Goal: Transaction & Acquisition: Purchase product/service

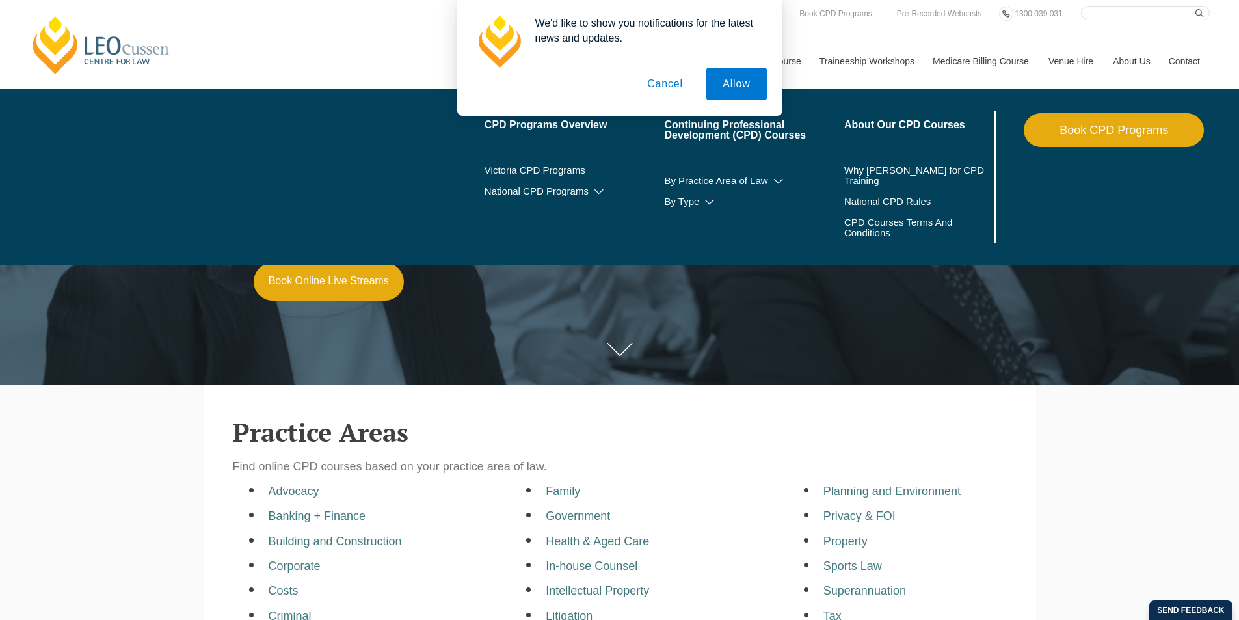
scroll to position [65, 0]
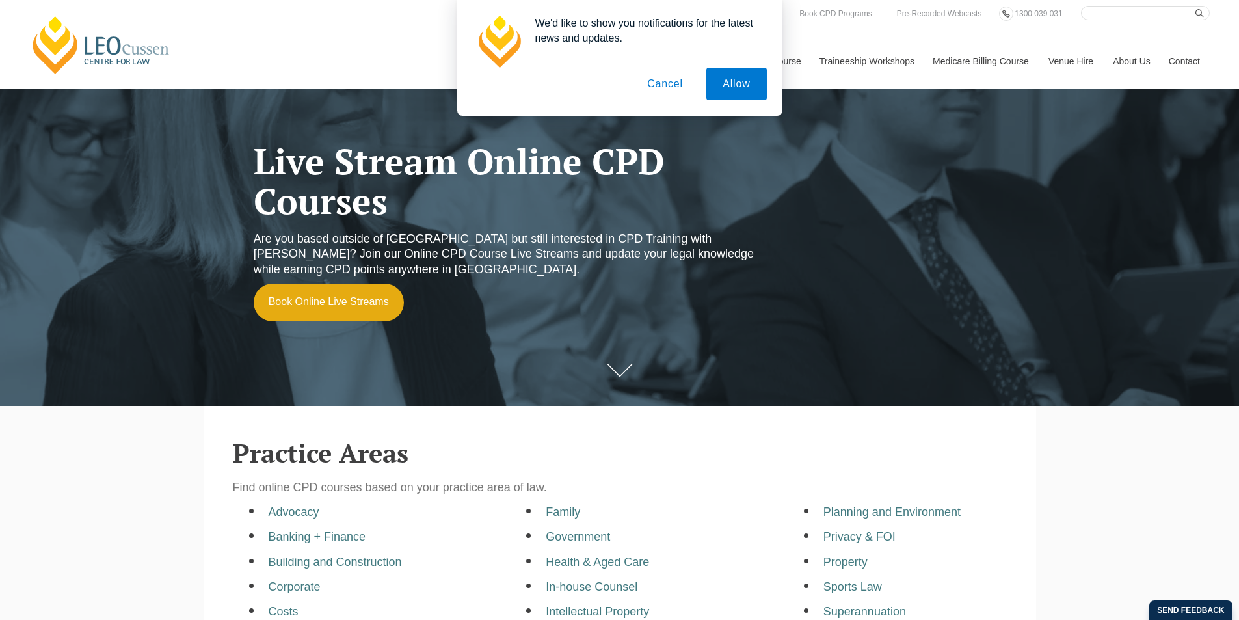
click at [654, 88] on button "Cancel" at bounding box center [665, 84] width 68 height 33
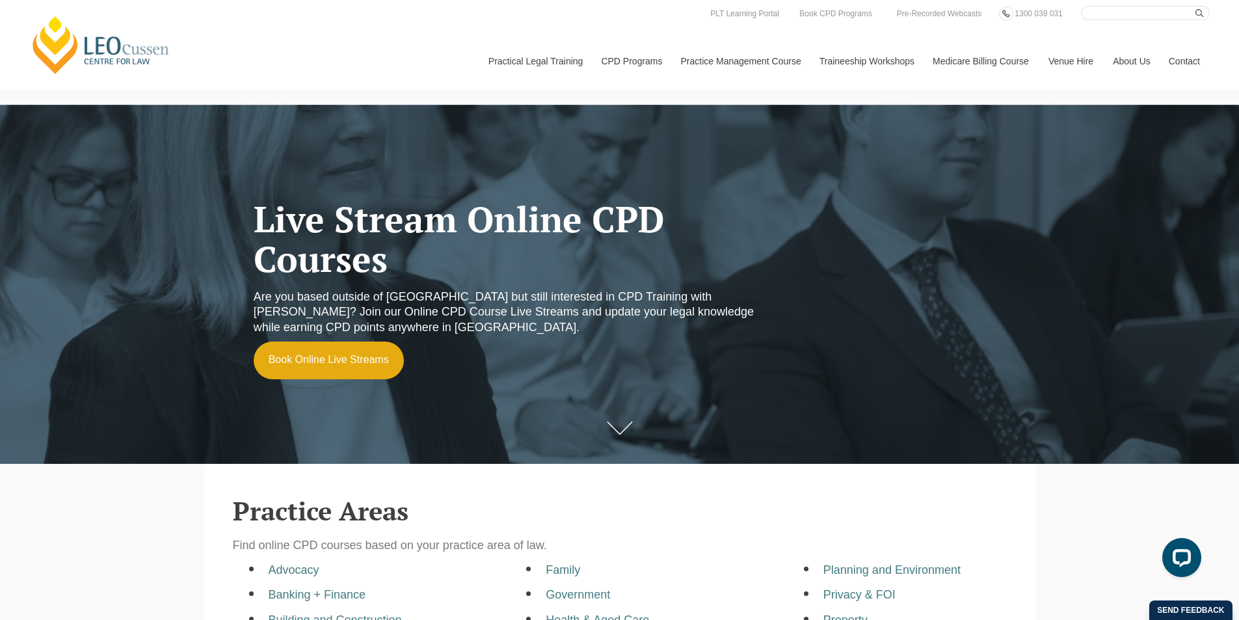
scroll to position [0, 0]
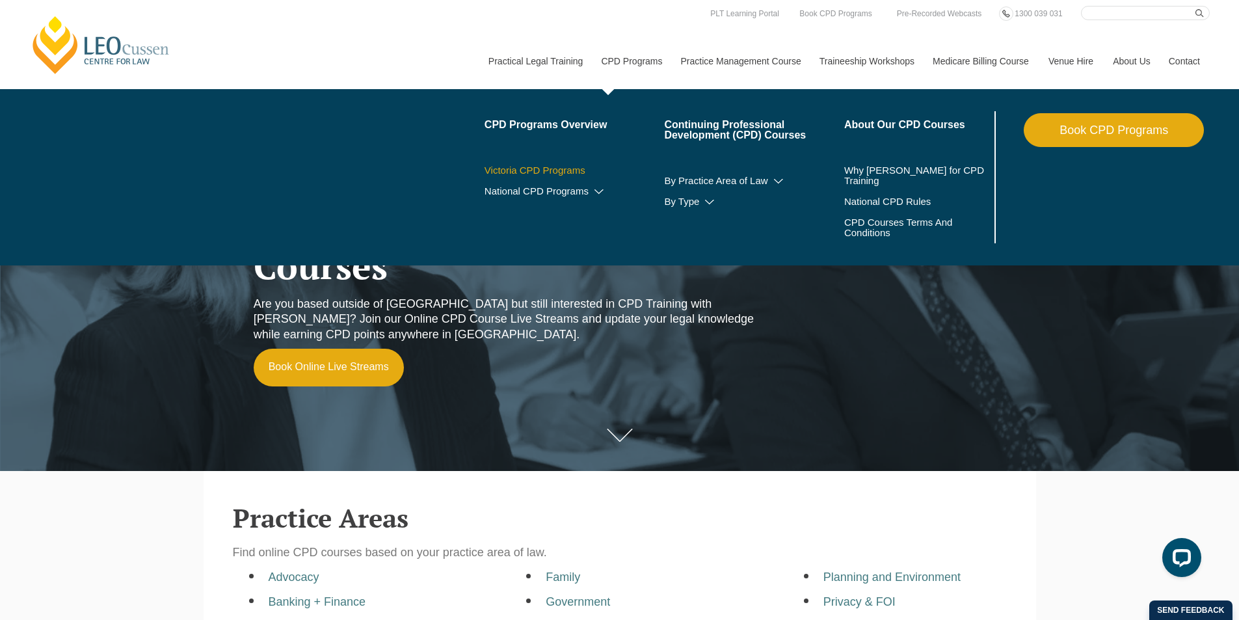
click at [558, 169] on link "Victoria CPD Programs" at bounding box center [575, 170] width 180 height 10
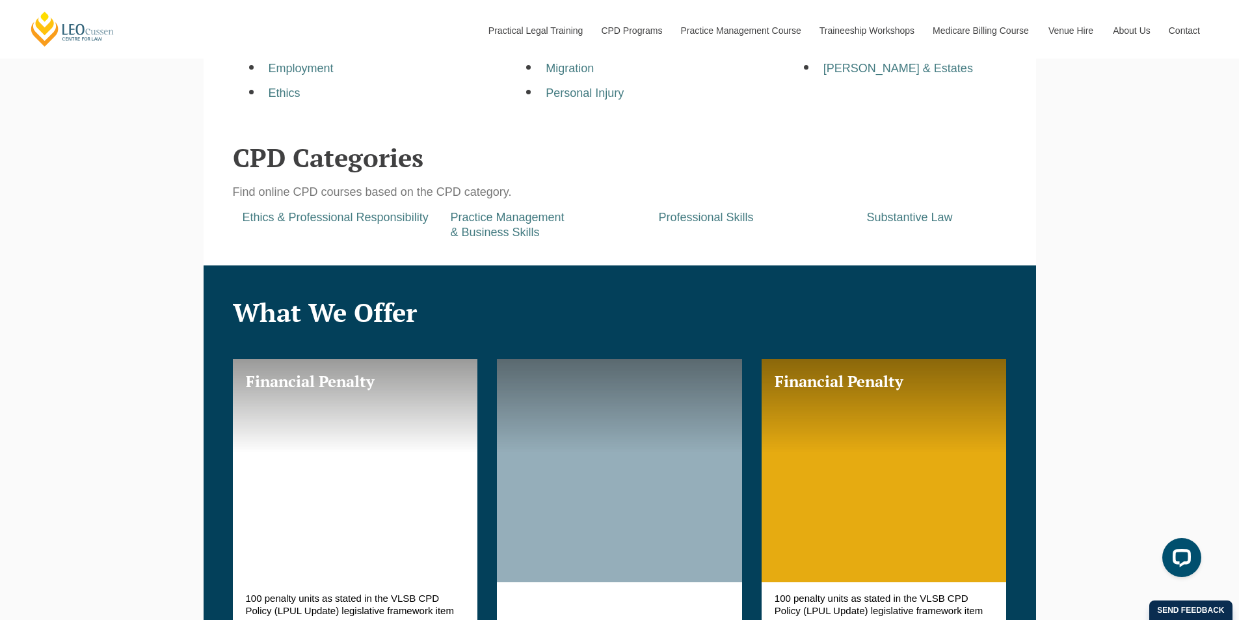
scroll to position [651, 0]
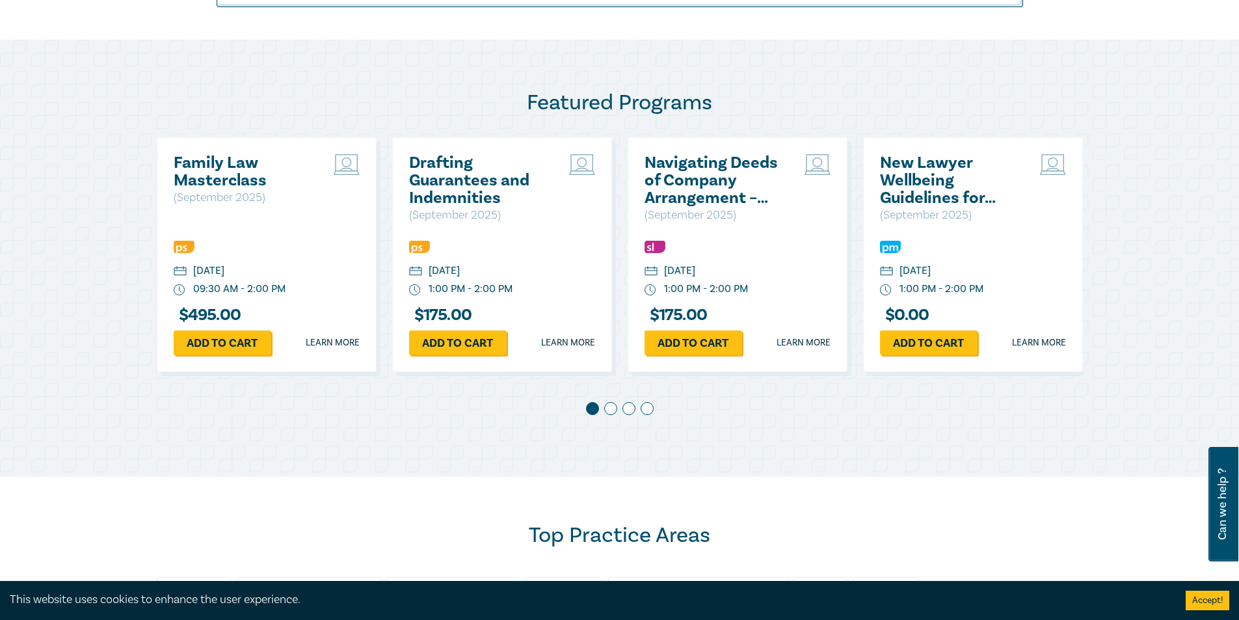
scroll to position [651, 0]
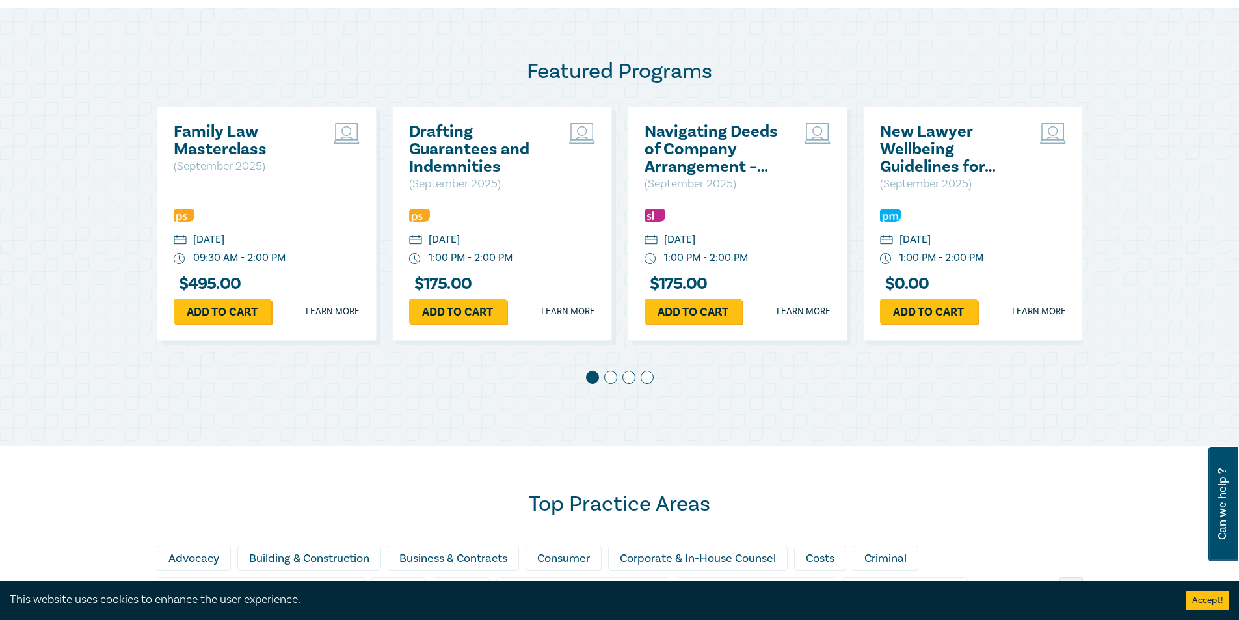
click at [915, 218] on div at bounding box center [973, 216] width 186 height 17
click at [1032, 308] on link "Learn more" at bounding box center [1039, 311] width 54 height 13
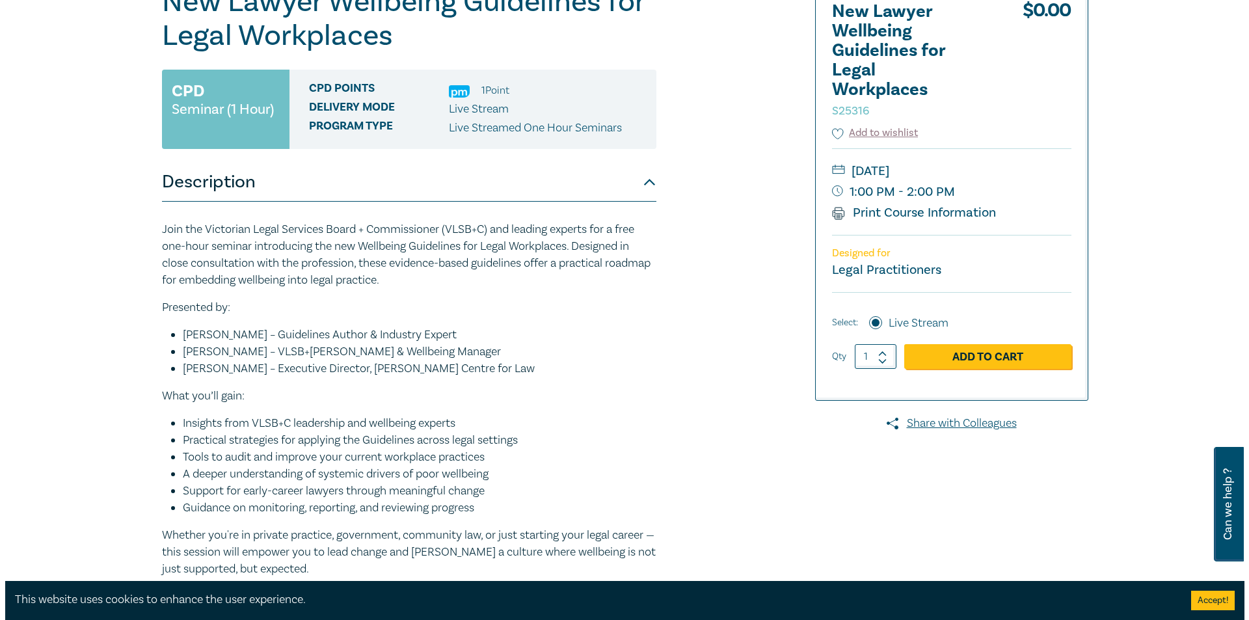
scroll to position [195, 0]
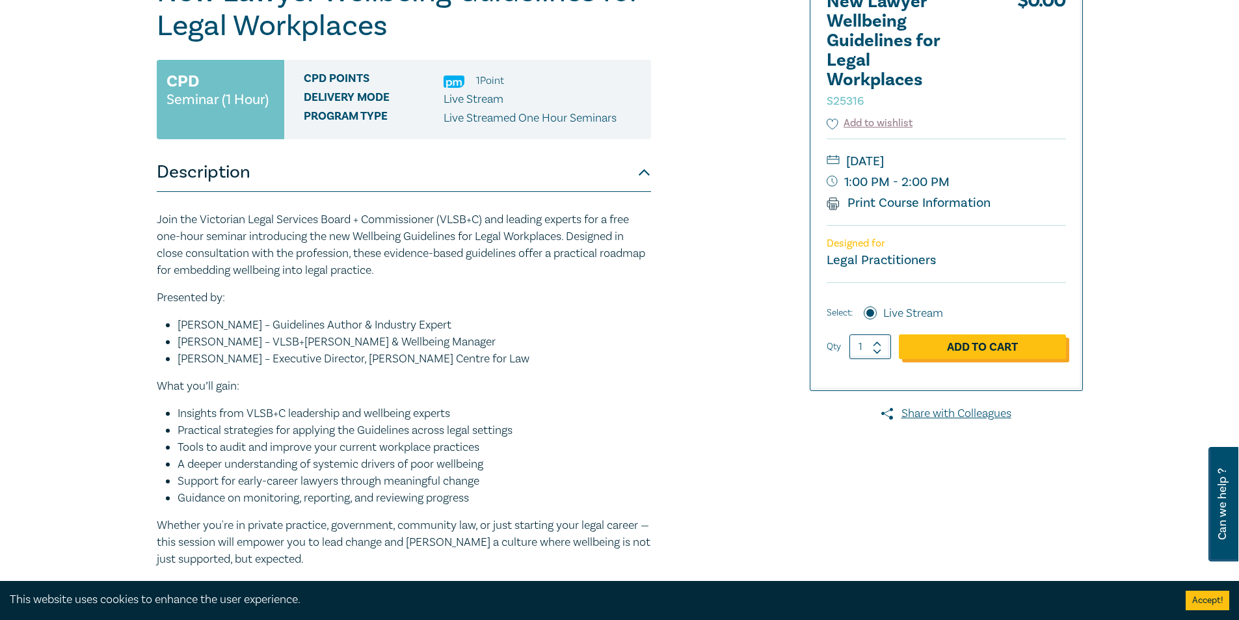
click at [1023, 342] on link "Add to Cart" at bounding box center [982, 346] width 167 height 25
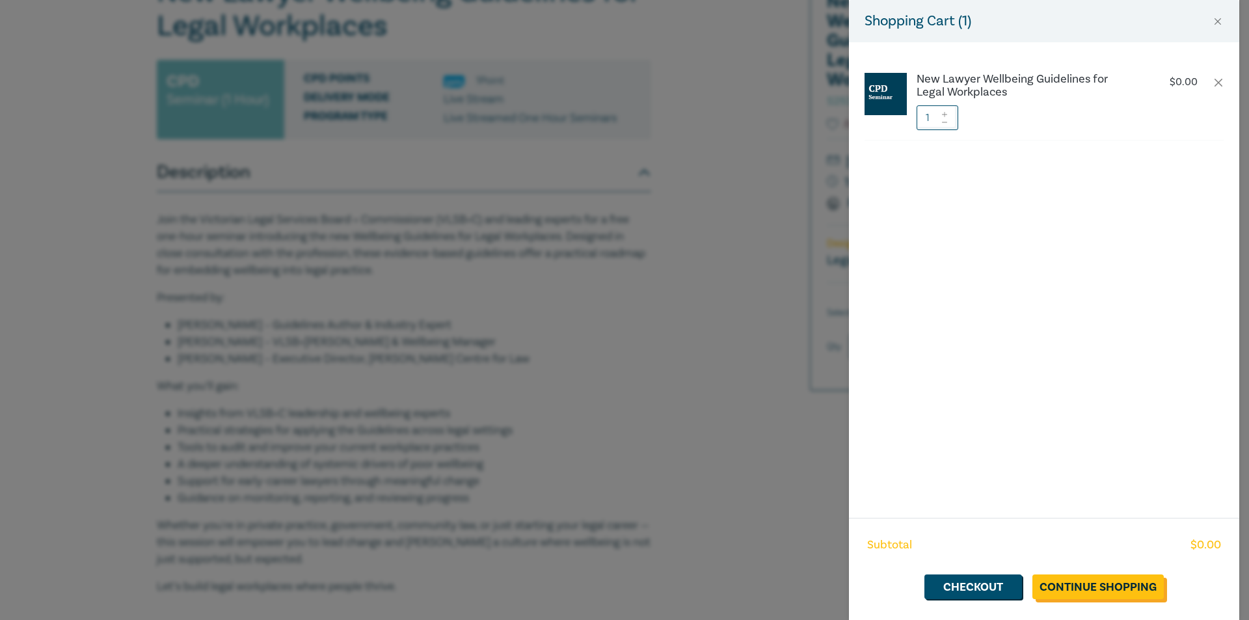
click at [1066, 587] on link "Continue Shopping" at bounding box center [1097, 586] width 131 height 25
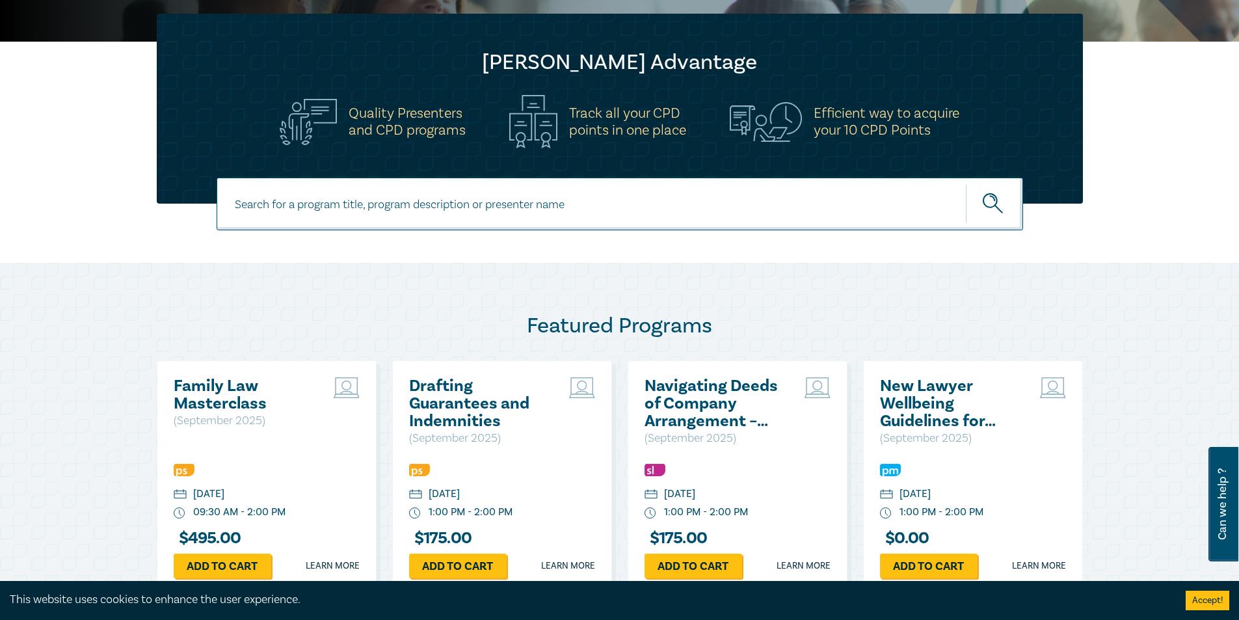
scroll to position [586, 0]
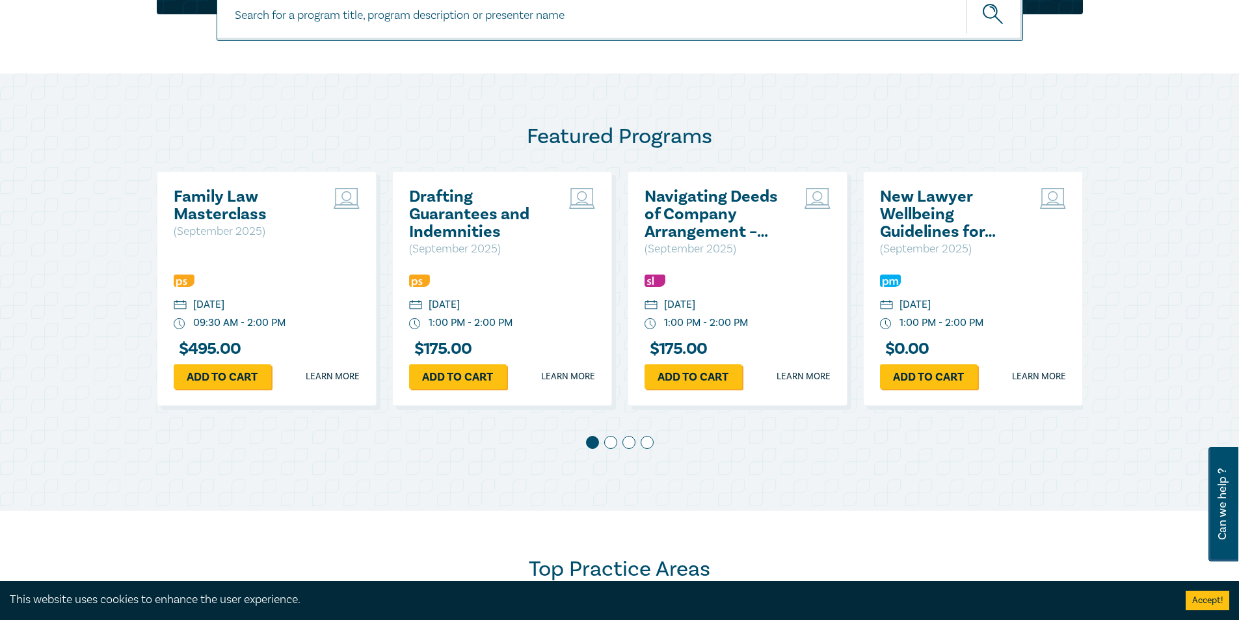
click at [610, 444] on span at bounding box center [610, 442] width 13 height 13
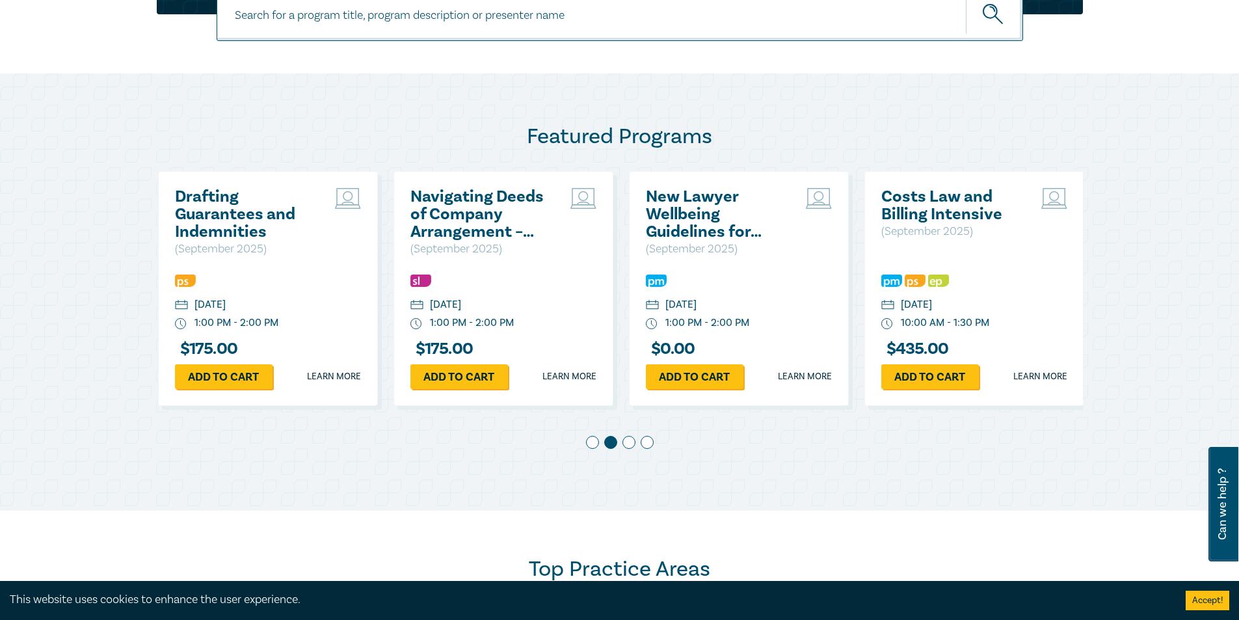
scroll to position [0, 236]
click at [630, 443] on span at bounding box center [629, 442] width 13 height 13
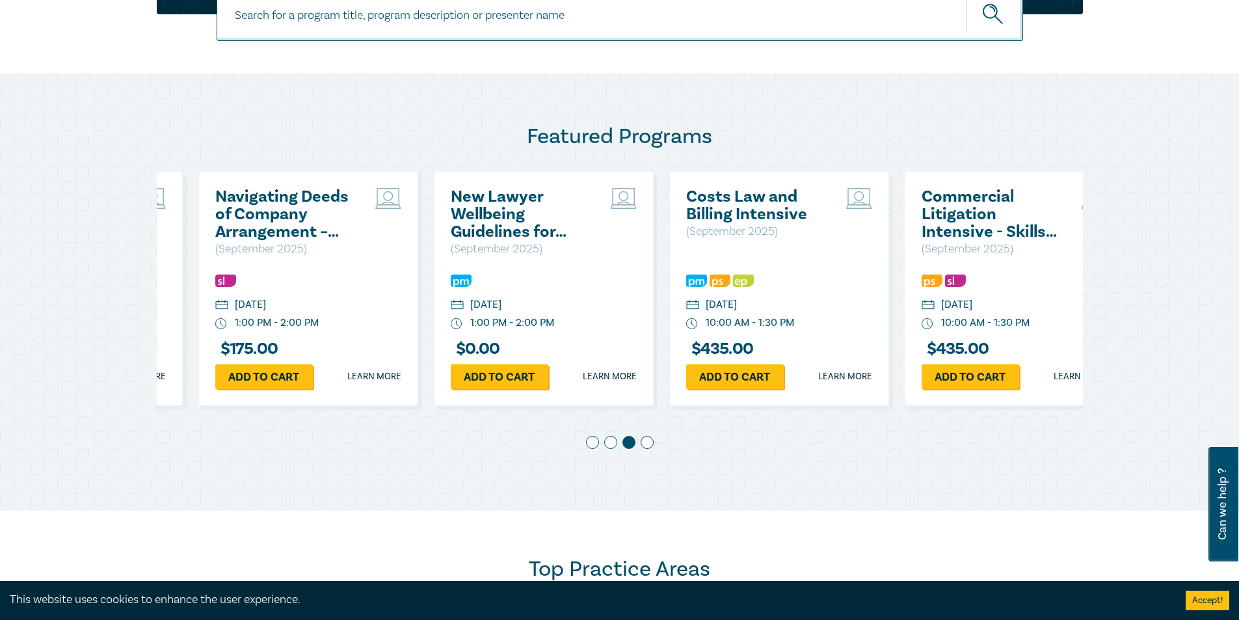
scroll to position [0, 471]
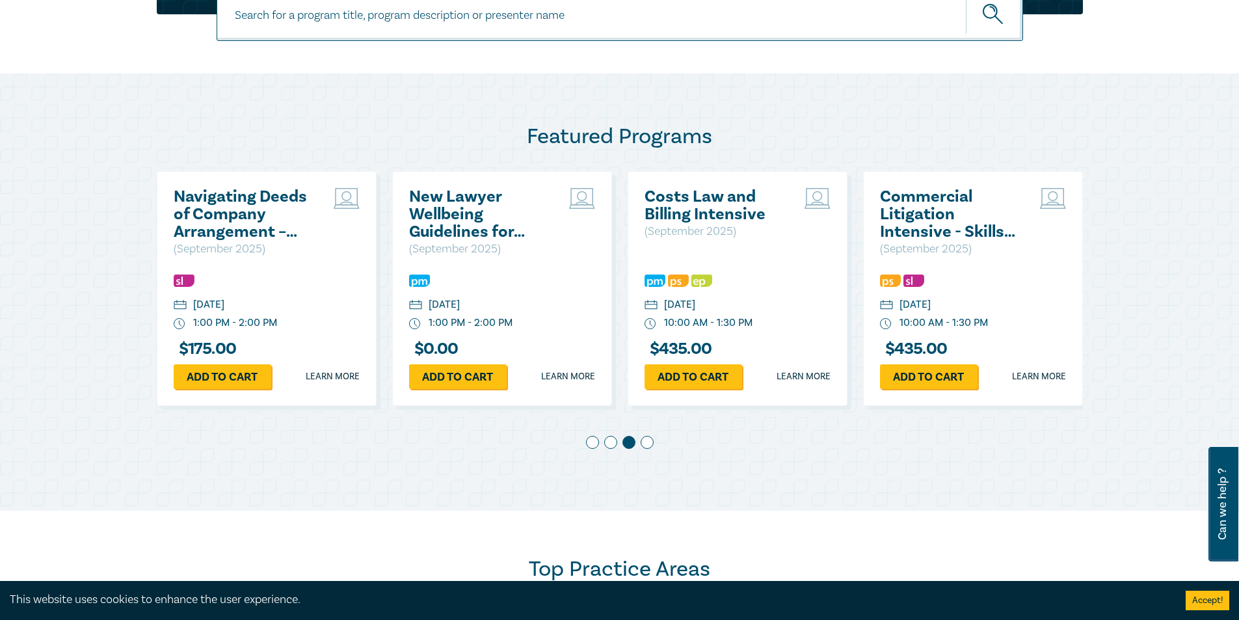
click at [931, 308] on div "Tuesday, 23 September 2025" at bounding box center [915, 304] width 31 height 15
click at [977, 326] on div "Tuesday, 23 September 2025 10:00 AM - 1:30 PM $ 435.00 Add to cart Learn more" at bounding box center [973, 331] width 186 height 116
click at [1038, 375] on link "Learn more" at bounding box center [1039, 376] width 54 height 13
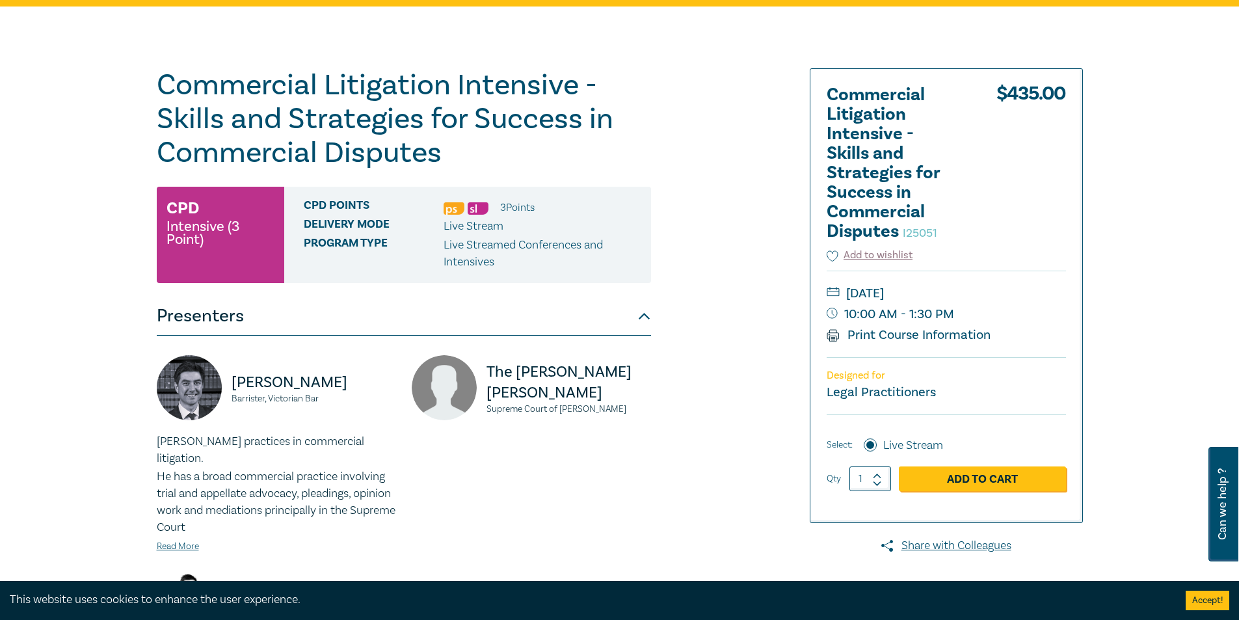
scroll to position [130, 0]
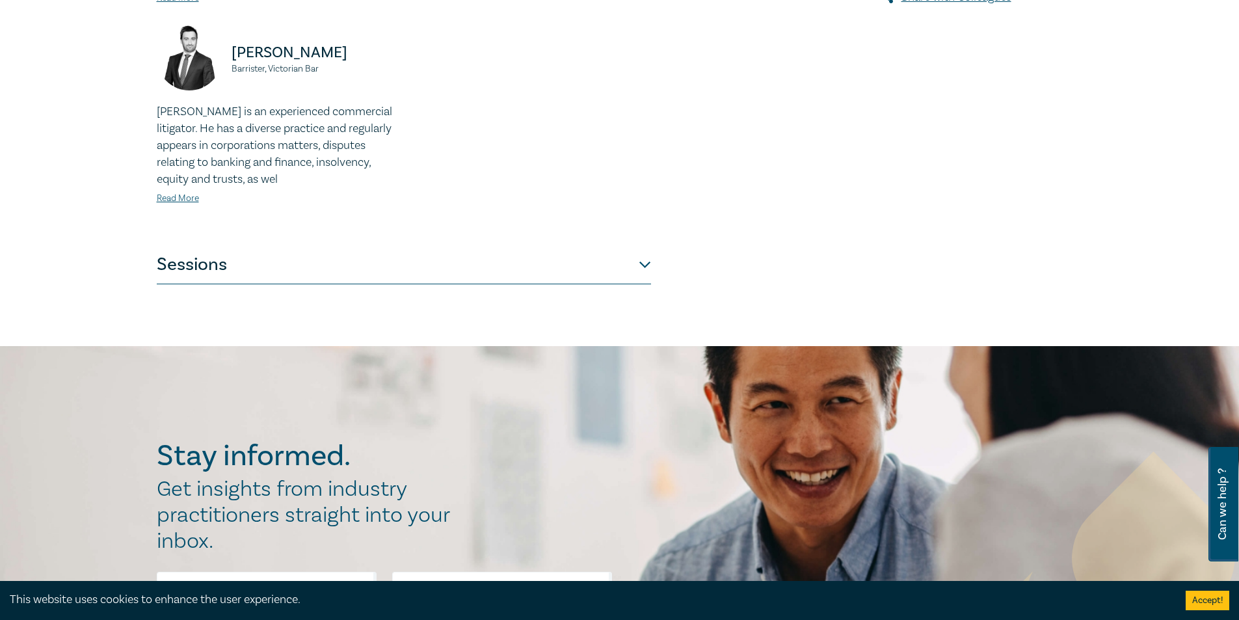
click at [634, 247] on button "Sessions" at bounding box center [404, 264] width 494 height 39
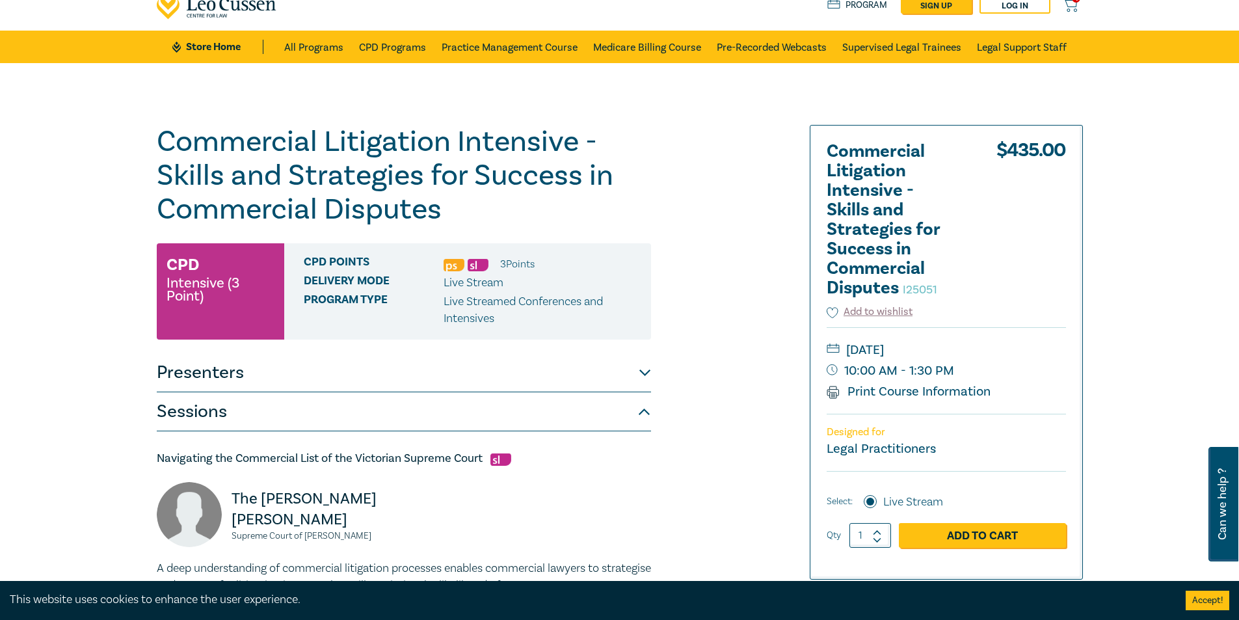
scroll to position [0, 0]
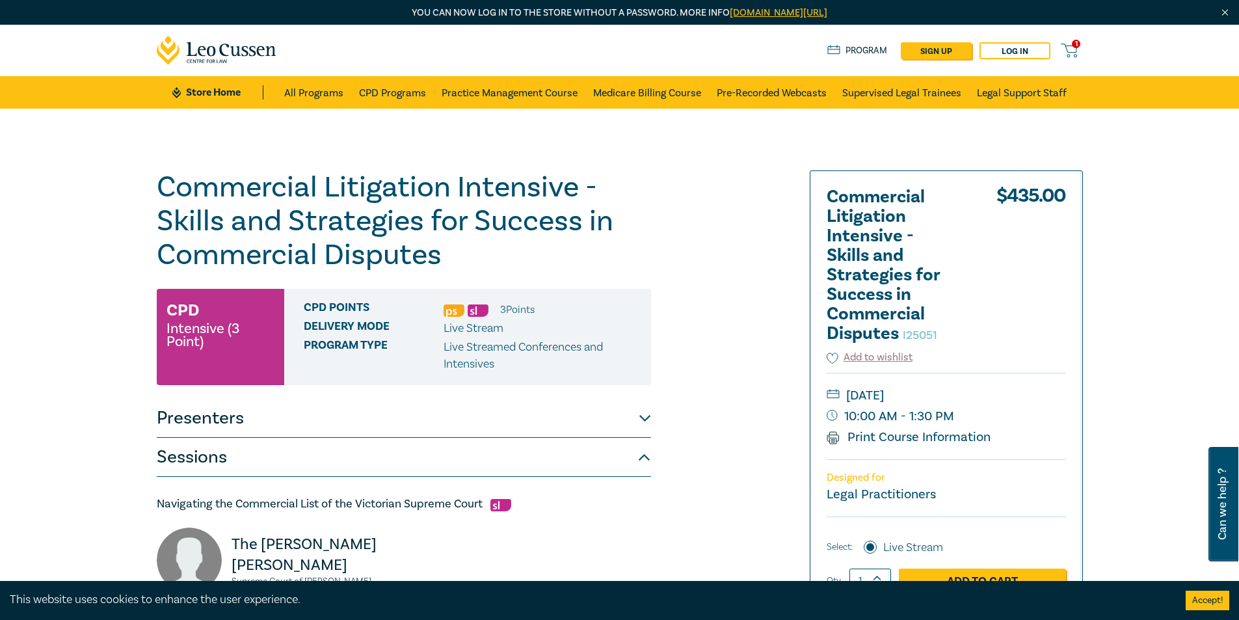
click at [1081, 51] on link "1" at bounding box center [1071, 50] width 21 height 16
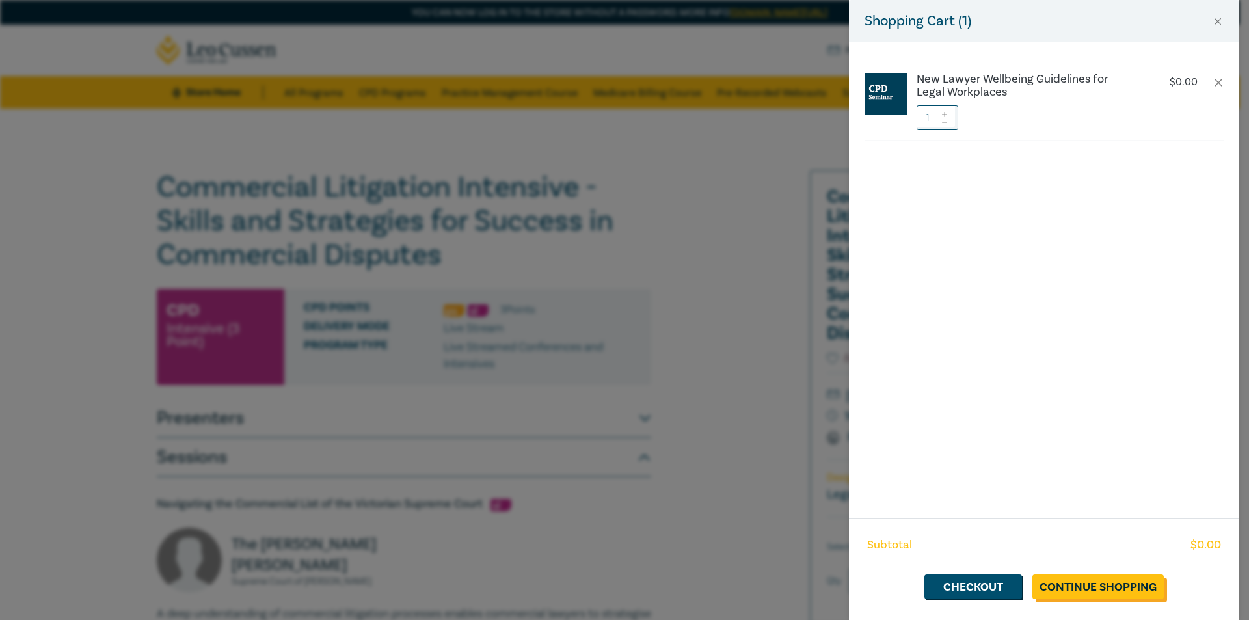
click at [1060, 587] on link "Continue Shopping" at bounding box center [1097, 586] width 131 height 25
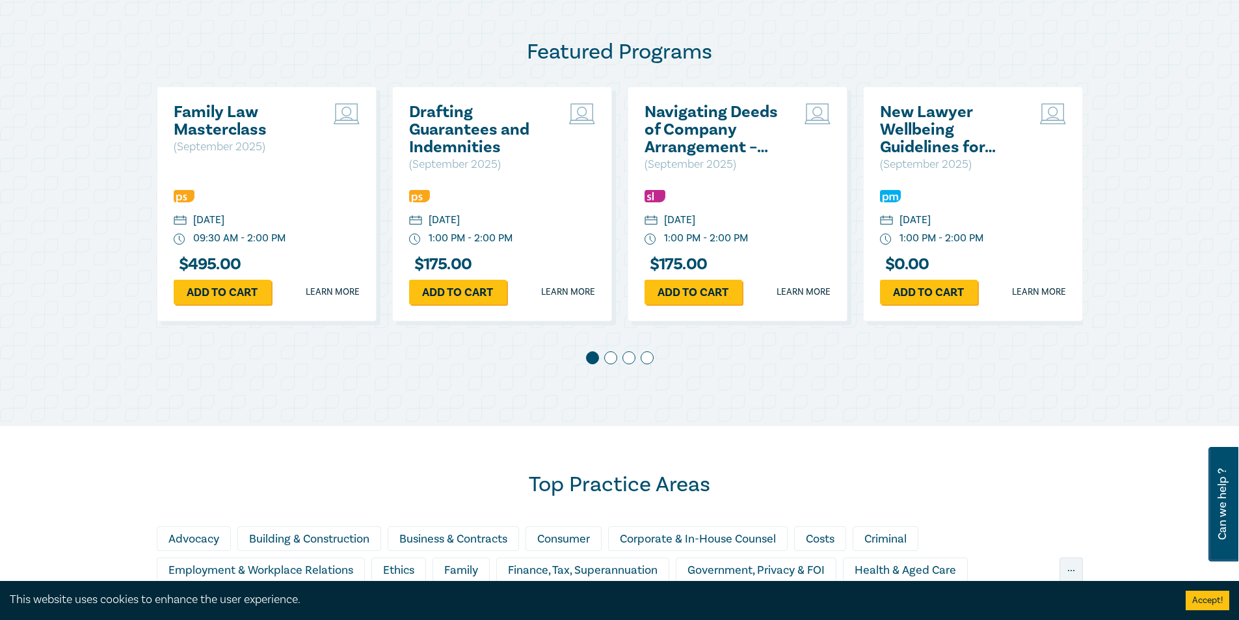
scroll to position [716, 0]
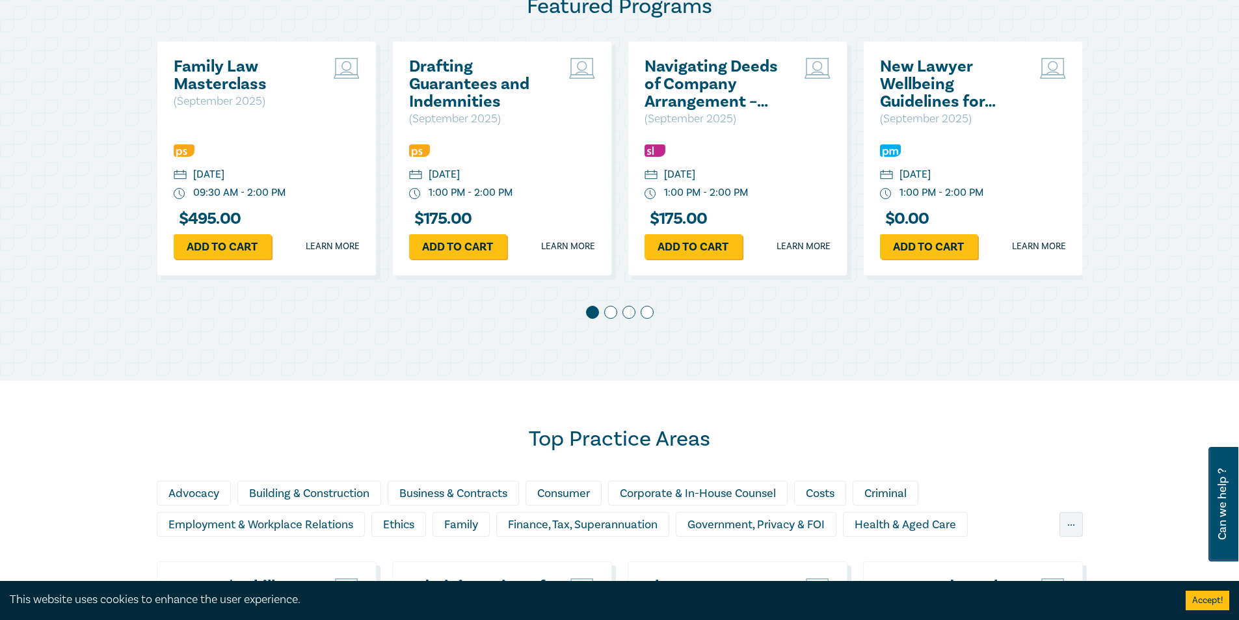
click at [647, 314] on span at bounding box center [647, 312] width 13 height 13
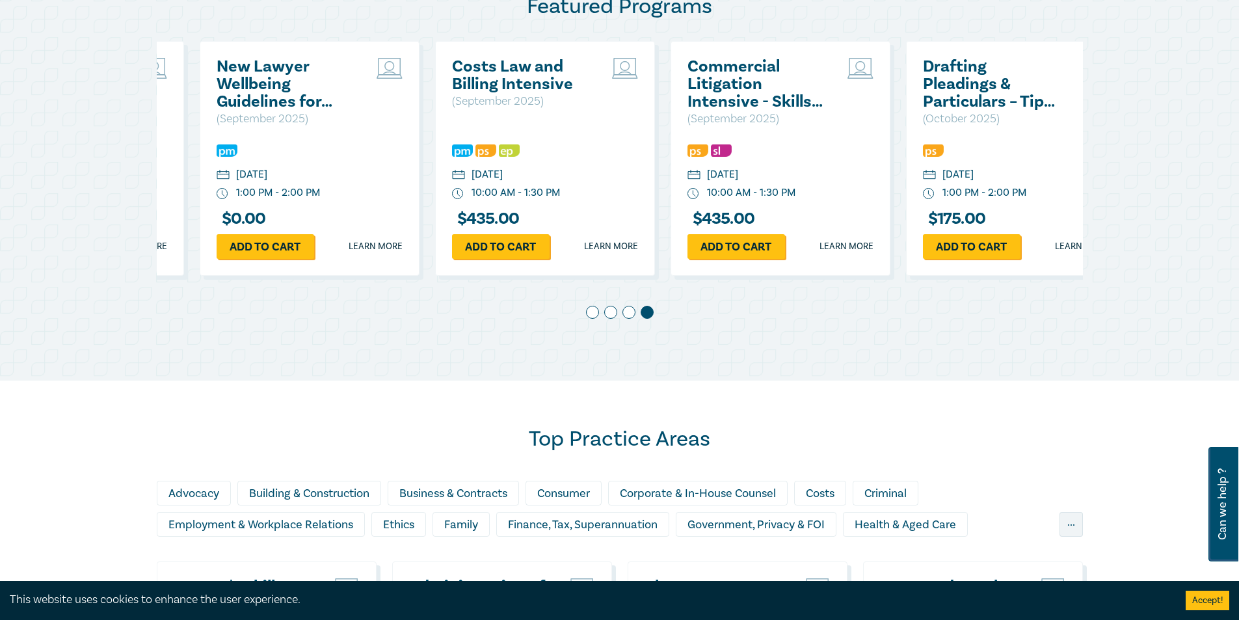
scroll to position [0, 707]
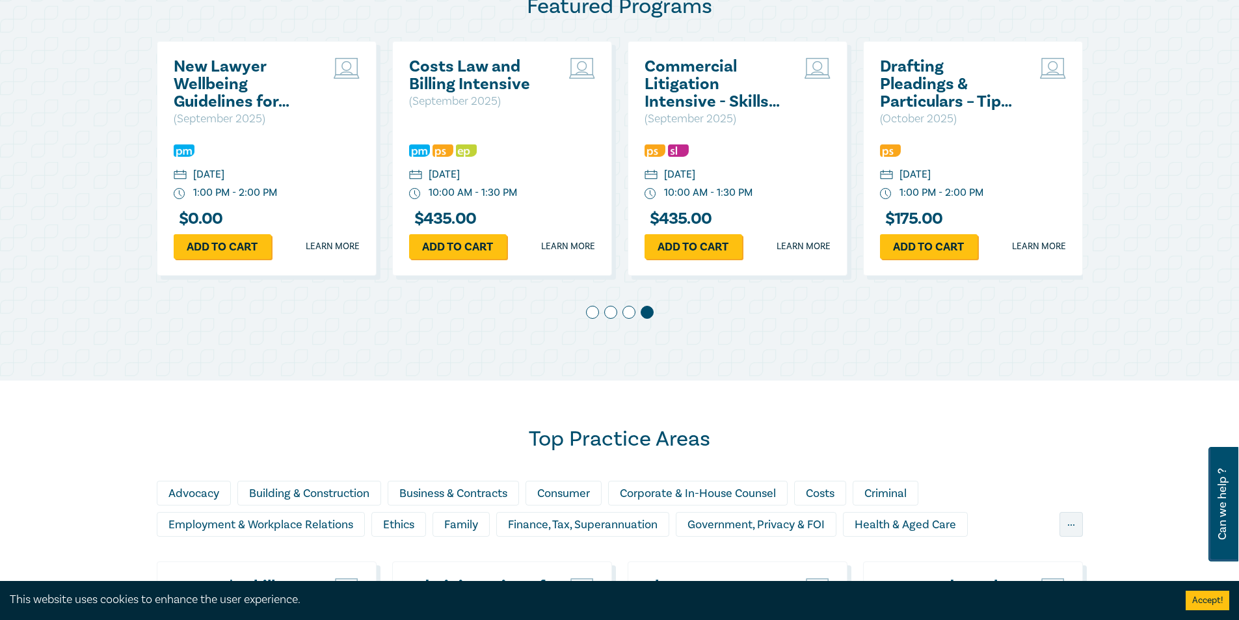
click at [324, 122] on div "New Lawyer Wellbeing Guidelines for Legal Workplaces ( September 2025 )" at bounding box center [267, 93] width 186 height 70
click at [314, 246] on link "Learn more" at bounding box center [333, 246] width 54 height 13
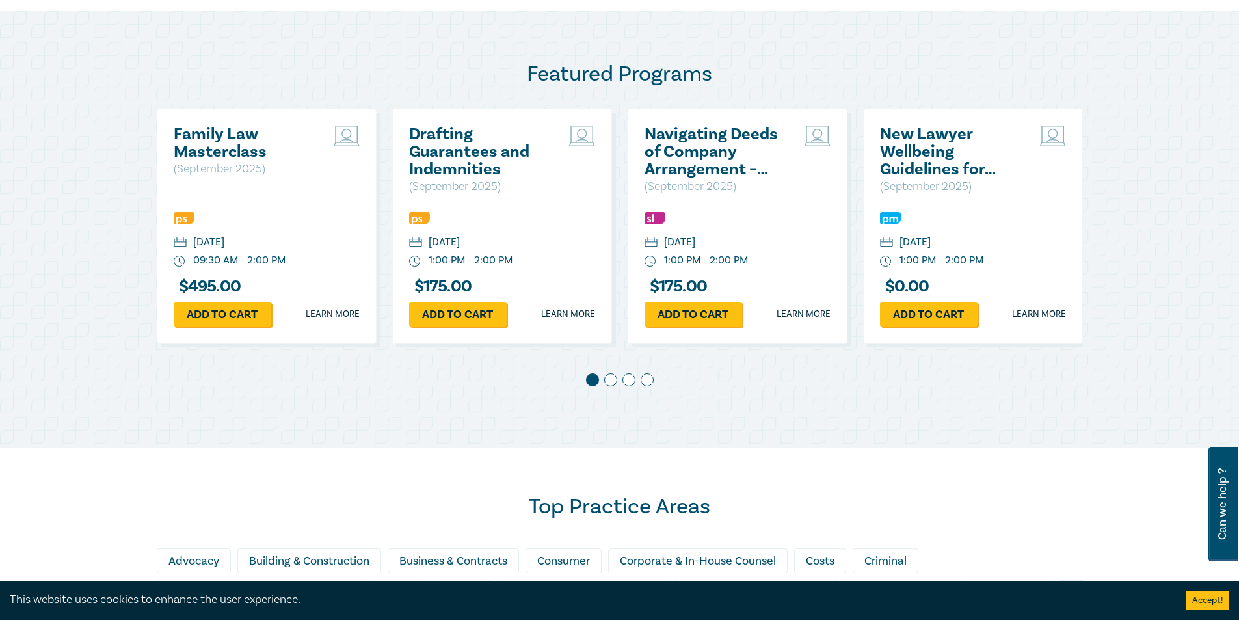
scroll to position [546, 0]
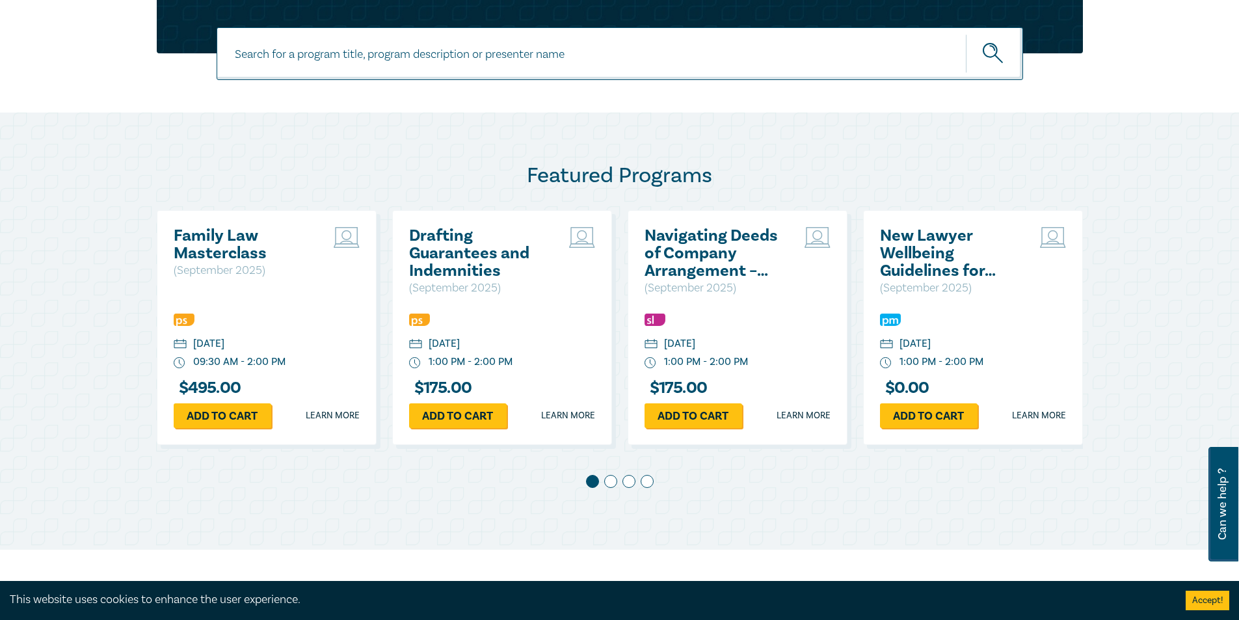
click at [605, 485] on span at bounding box center [610, 481] width 13 height 13
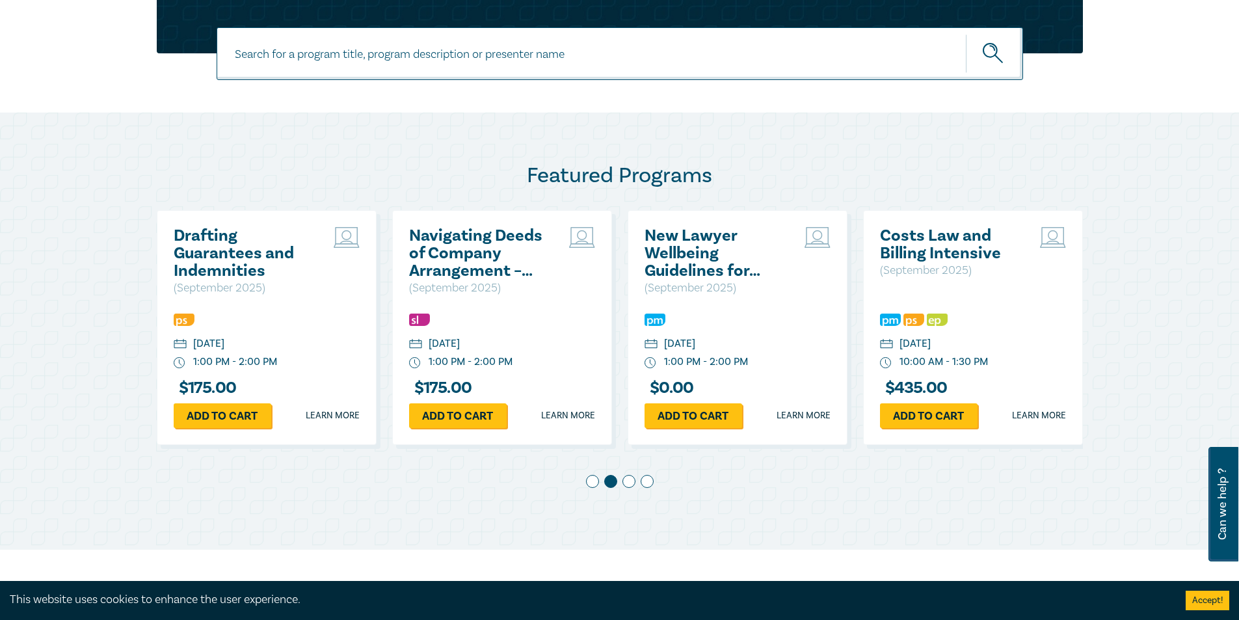
click at [645, 486] on span at bounding box center [647, 481] width 13 height 13
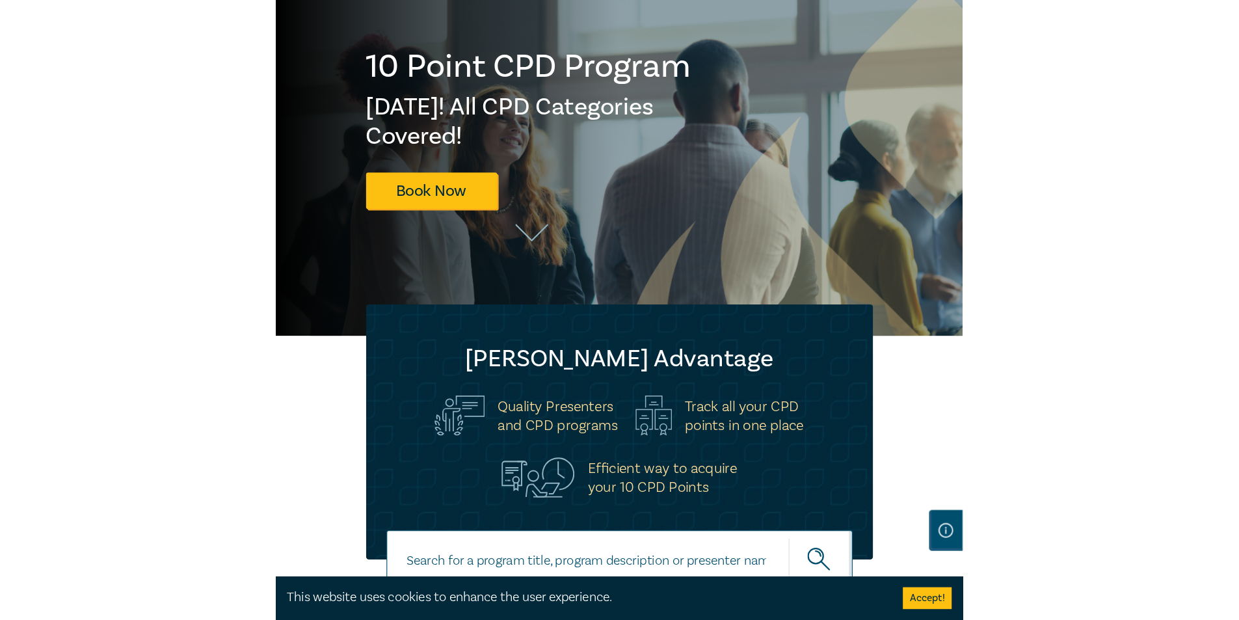
scroll to position [0, 707]
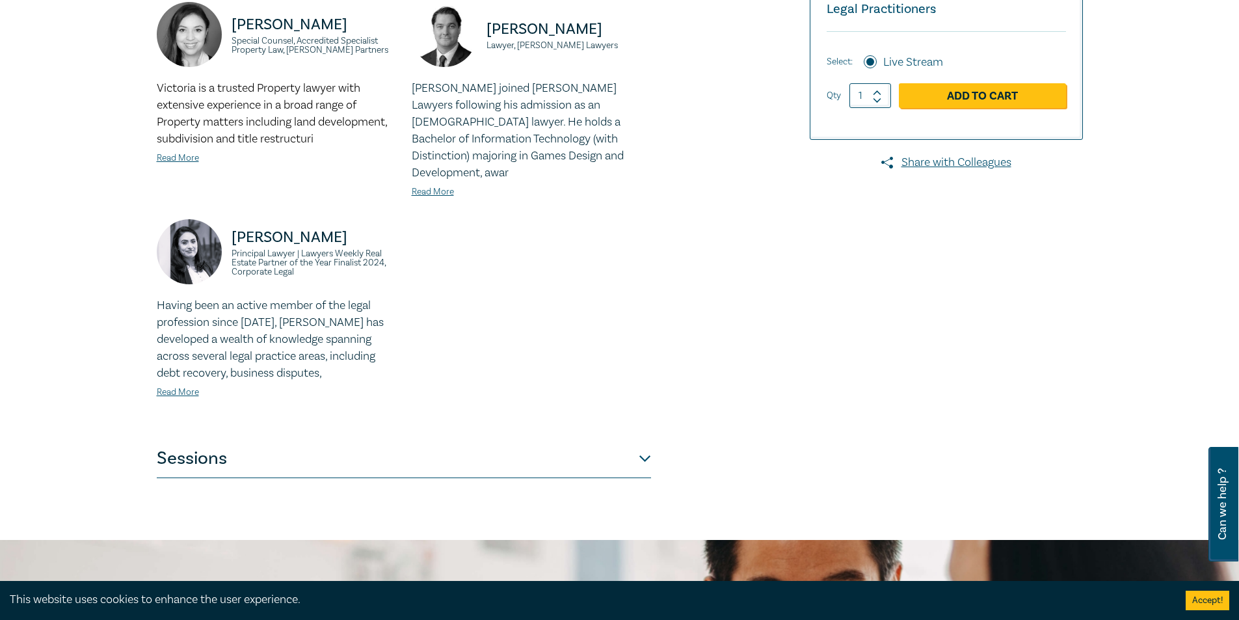
scroll to position [390, 0]
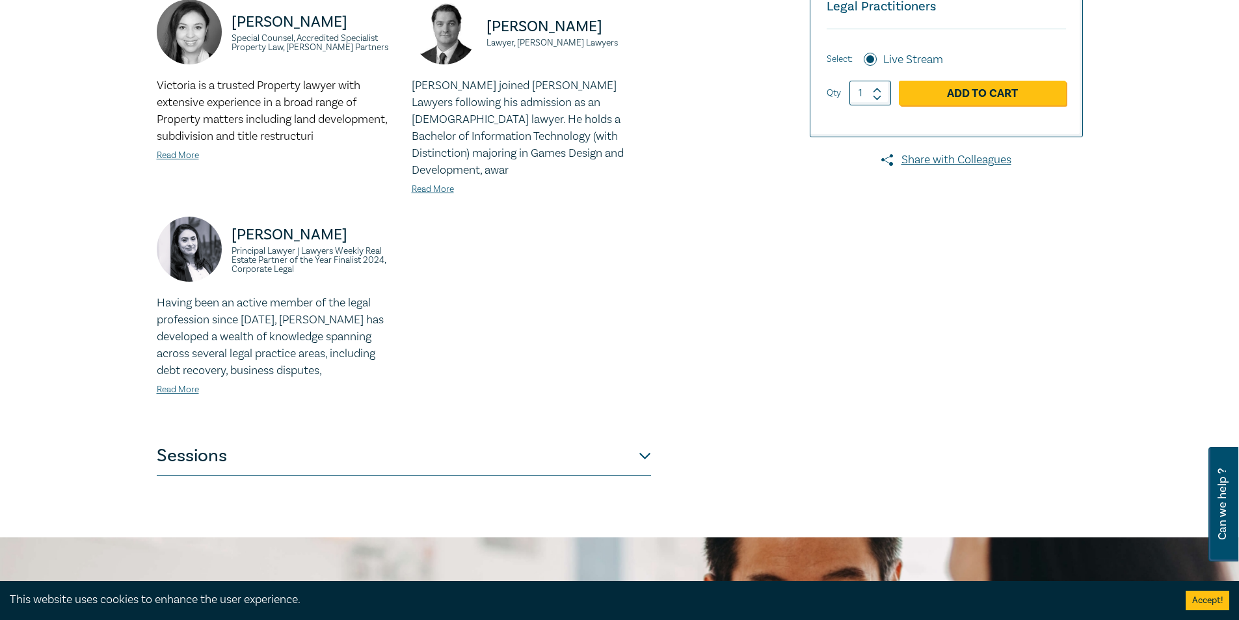
click at [259, 446] on button "Sessions" at bounding box center [404, 456] width 494 height 39
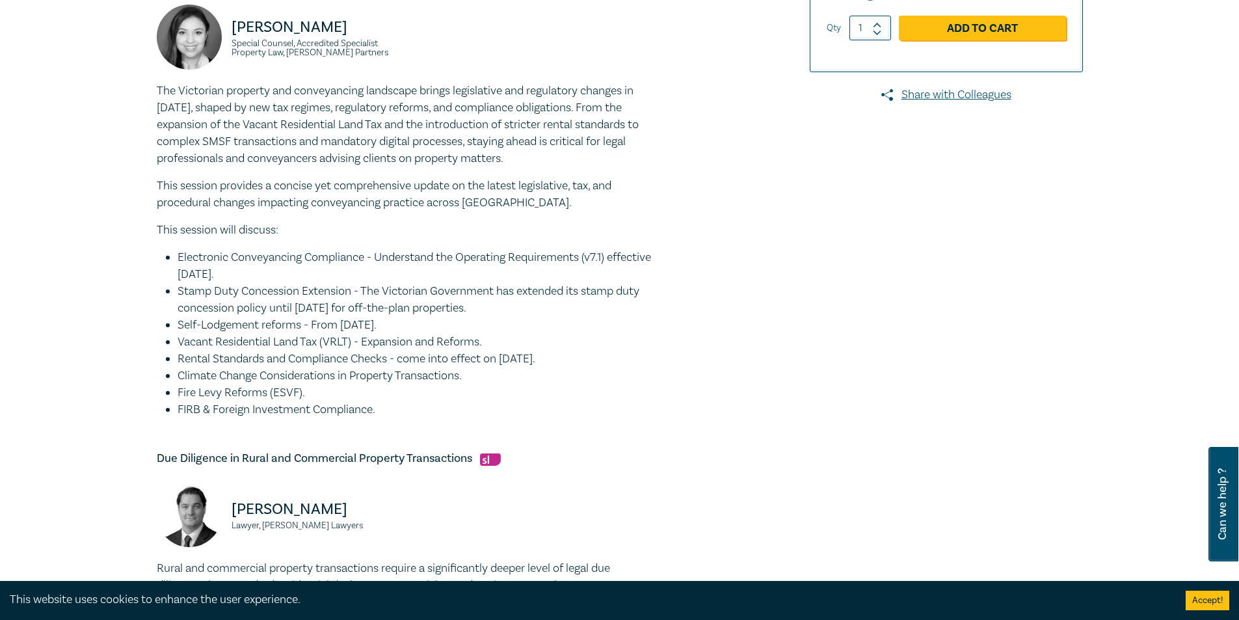
scroll to position [0, 0]
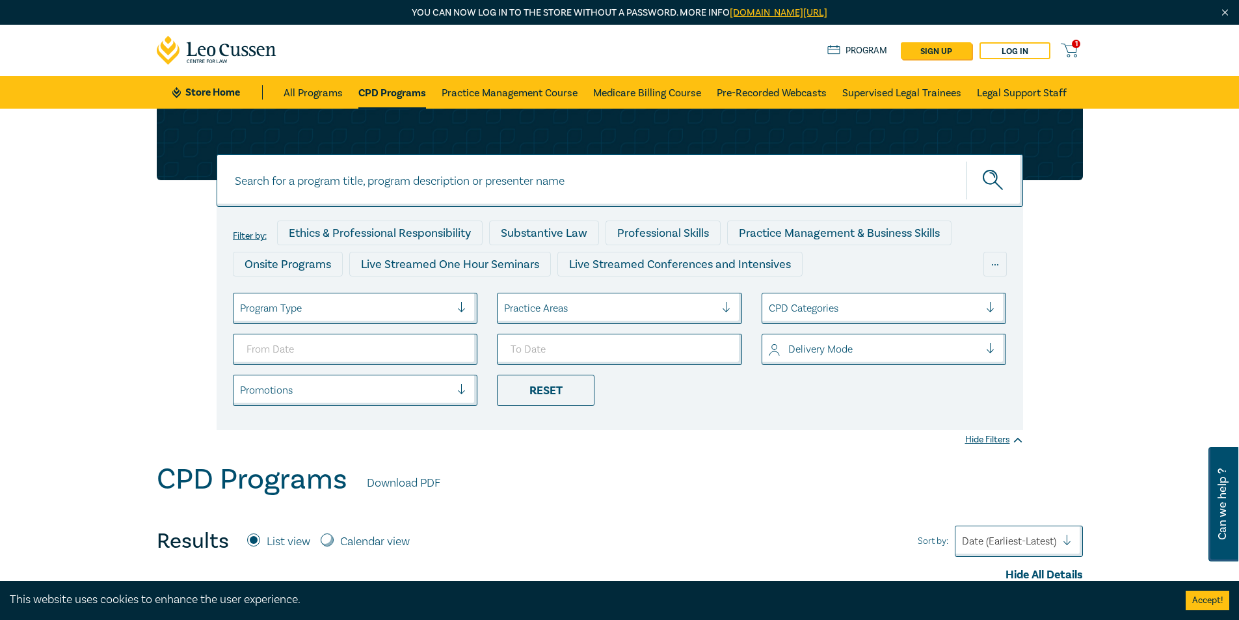
click at [1079, 54] on link "1" at bounding box center [1071, 50] width 21 height 16
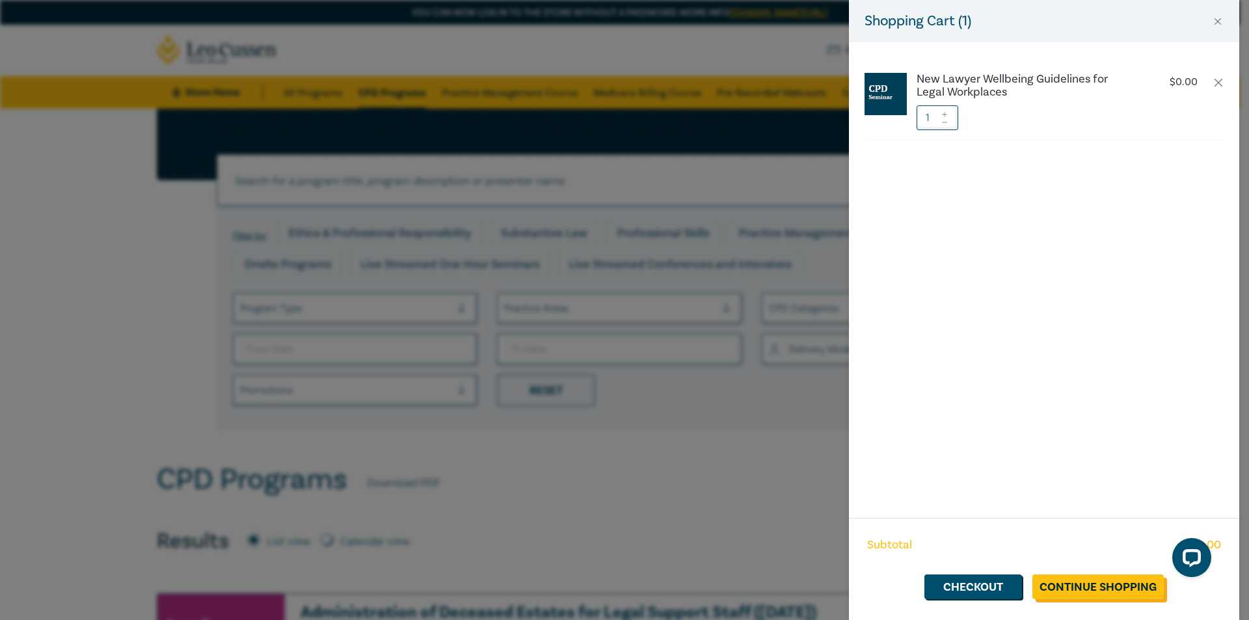
click at [1080, 590] on link "Continue Shopping" at bounding box center [1097, 586] width 131 height 25
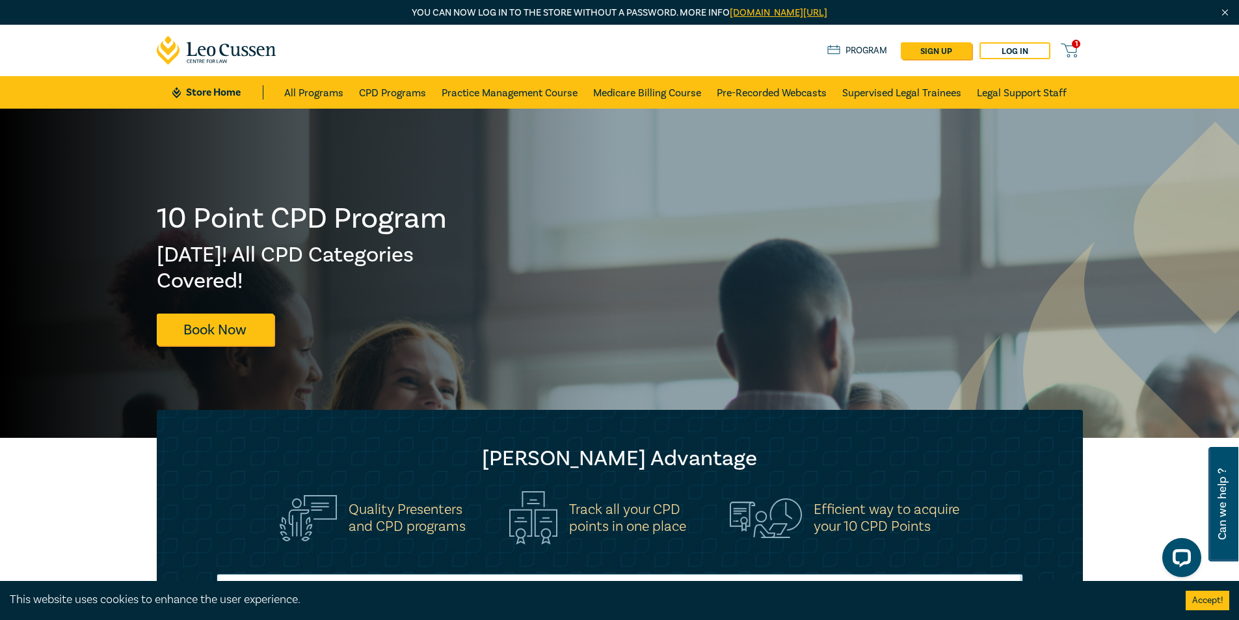
click at [1070, 48] on icon at bounding box center [1069, 50] width 16 height 16
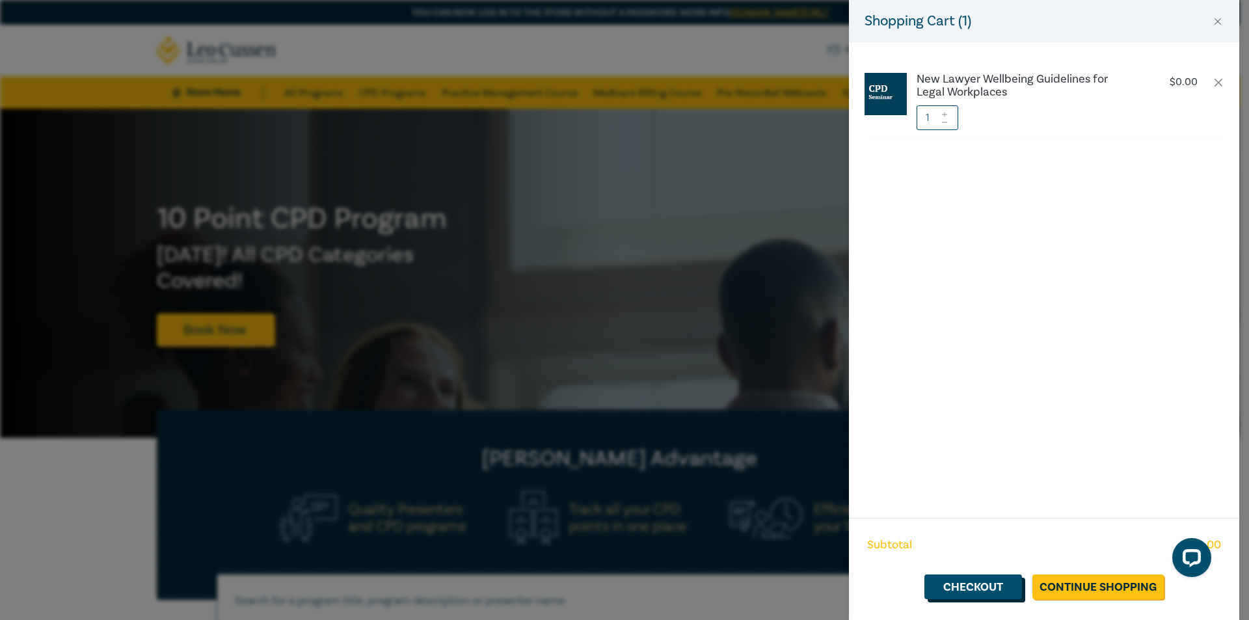
click at [969, 580] on link "Checkout" at bounding box center [973, 586] width 98 height 25
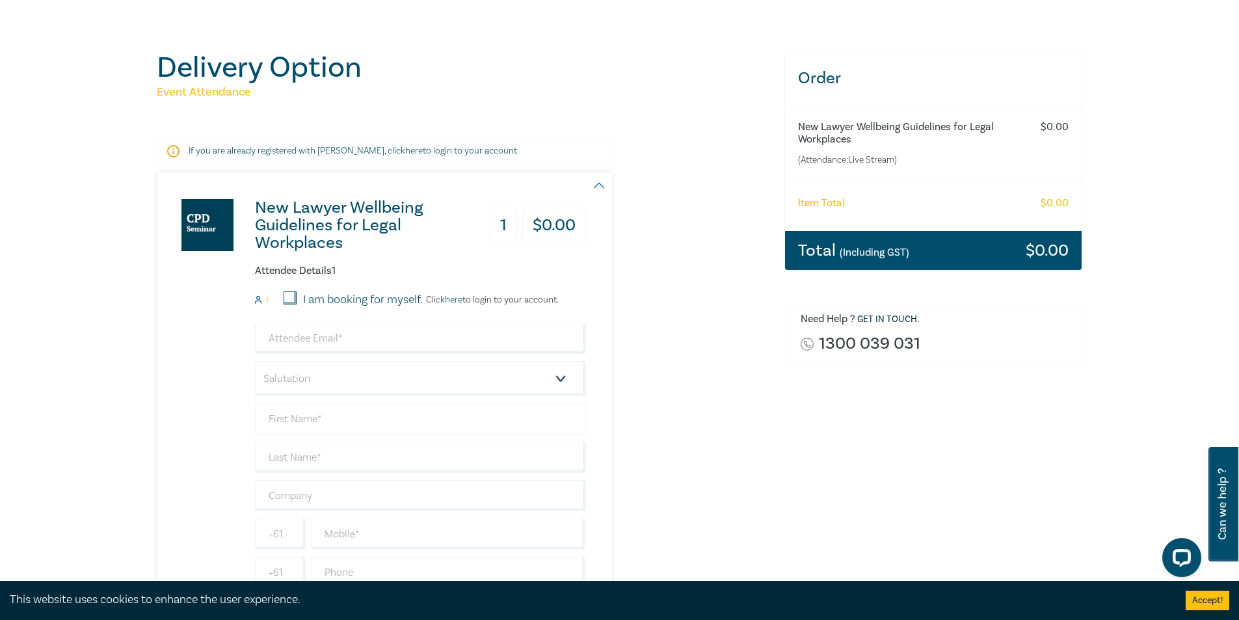
scroll to position [130, 0]
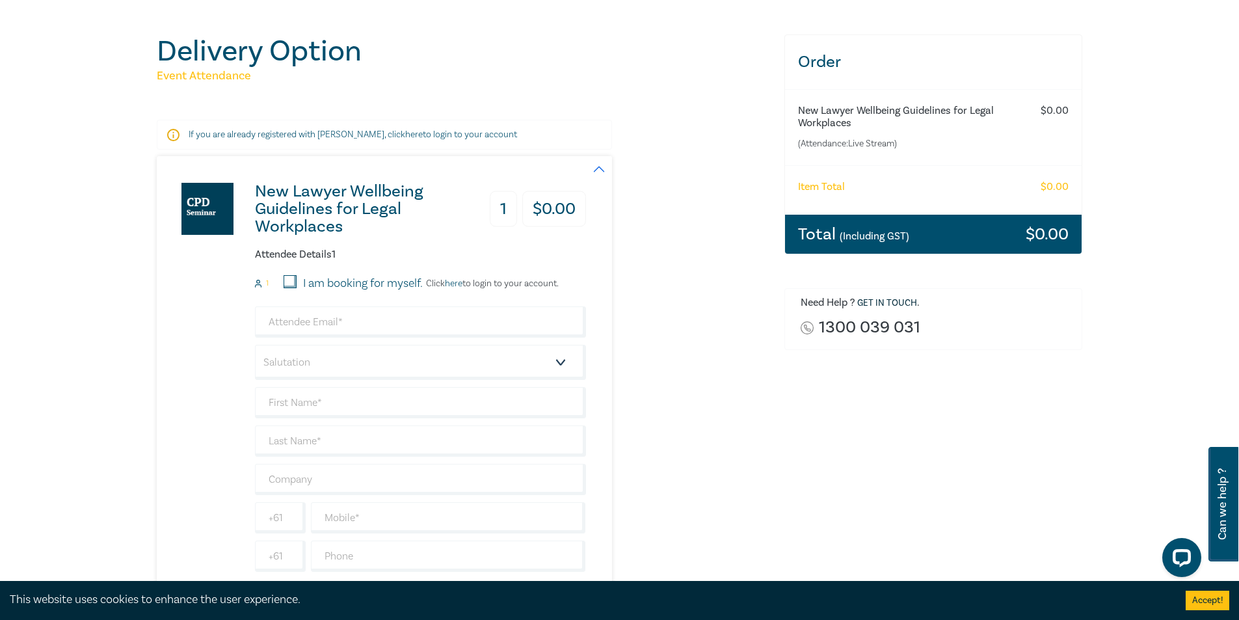
click at [291, 286] on input "I am booking for myself." at bounding box center [290, 281] width 13 height 13
checkbox input "true"
click at [321, 317] on input "email" at bounding box center [420, 321] width 331 height 31
type input "bowie7266@gmail.com"
click at [520, 358] on select "Salutation Mr. Mrs. Ms. Miss Dr. Prof. Other" at bounding box center [420, 362] width 331 height 35
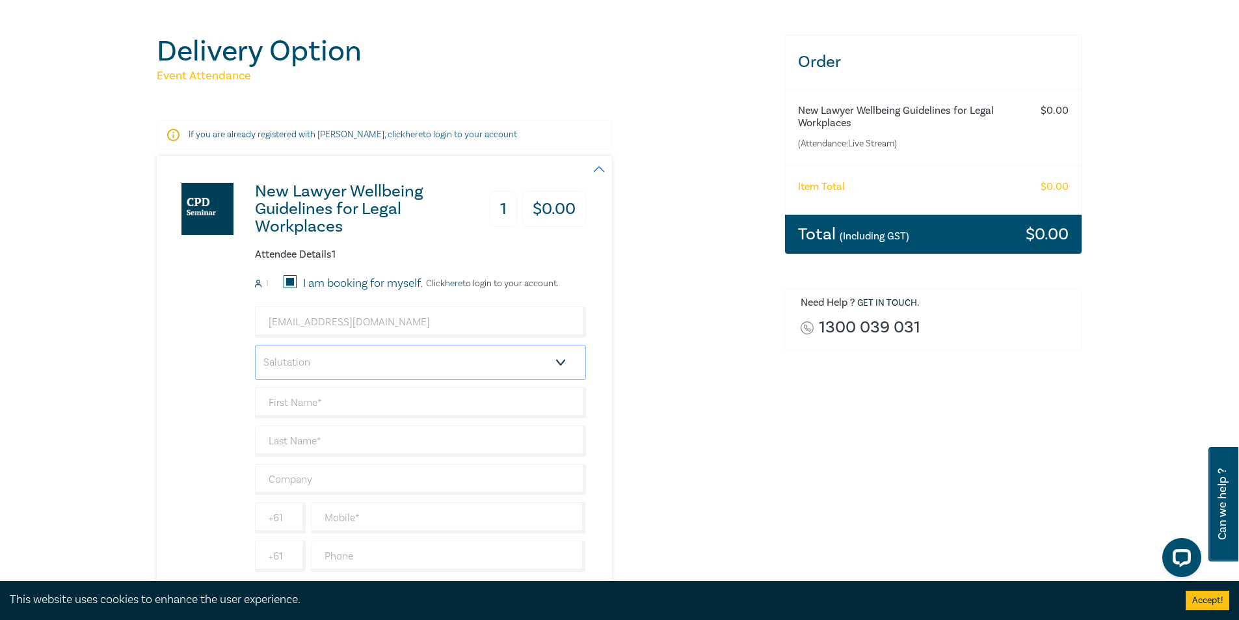
select select "Ms."
click at [255, 345] on select "Salutation Mr. Mrs. Ms. Miss Dr. Prof. Other" at bounding box center [420, 362] width 331 height 35
click at [401, 405] on input "text" at bounding box center [420, 402] width 331 height 31
type input "Alice"
type input "Yu"
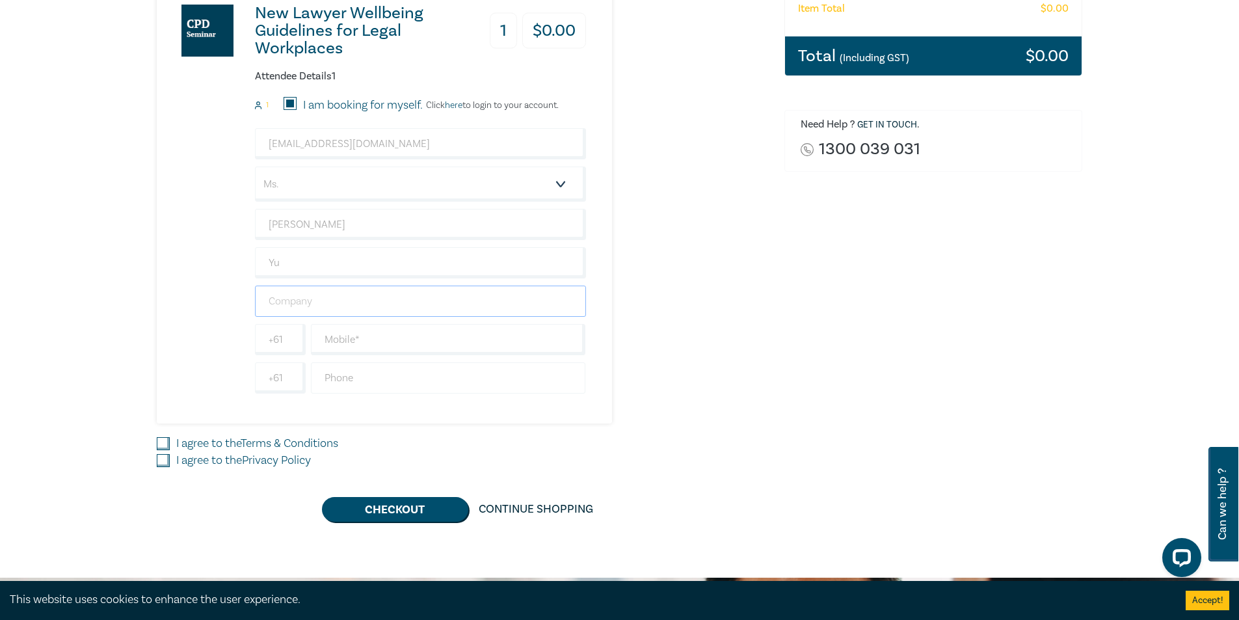
scroll to position [325, 0]
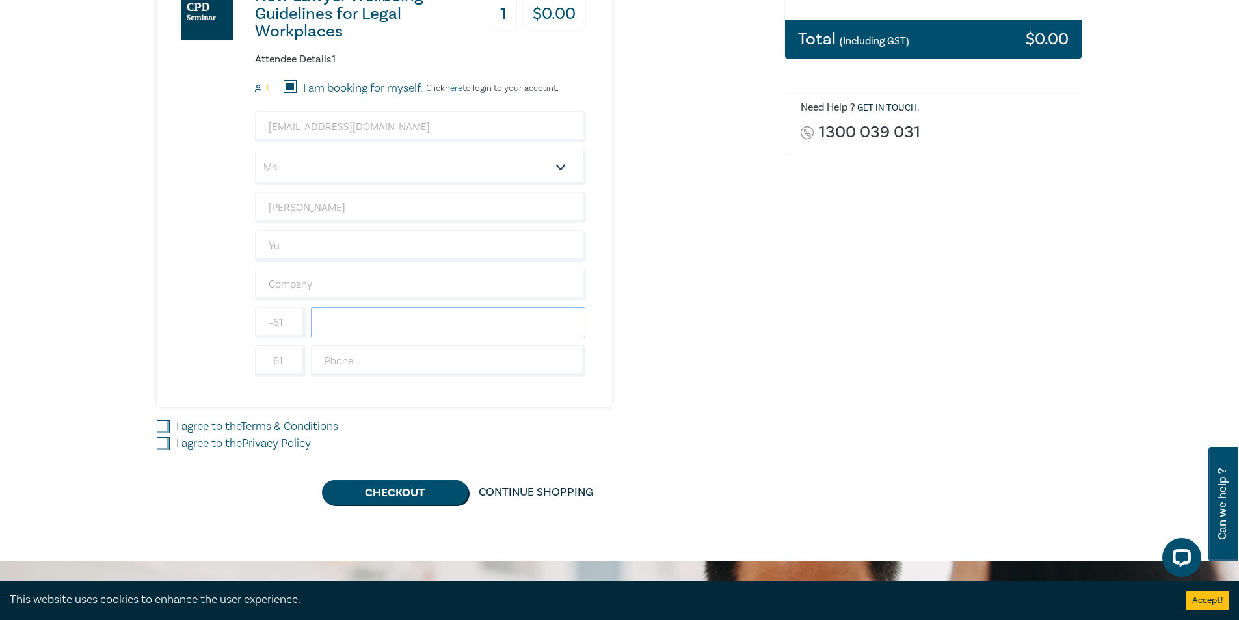
click at [371, 333] on input "text" at bounding box center [448, 322] width 275 height 31
type input "0"
type input "452647114"
drag, startPoint x: 161, startPoint y: 422, endPoint x: 165, endPoint y: 452, distance: 30.2
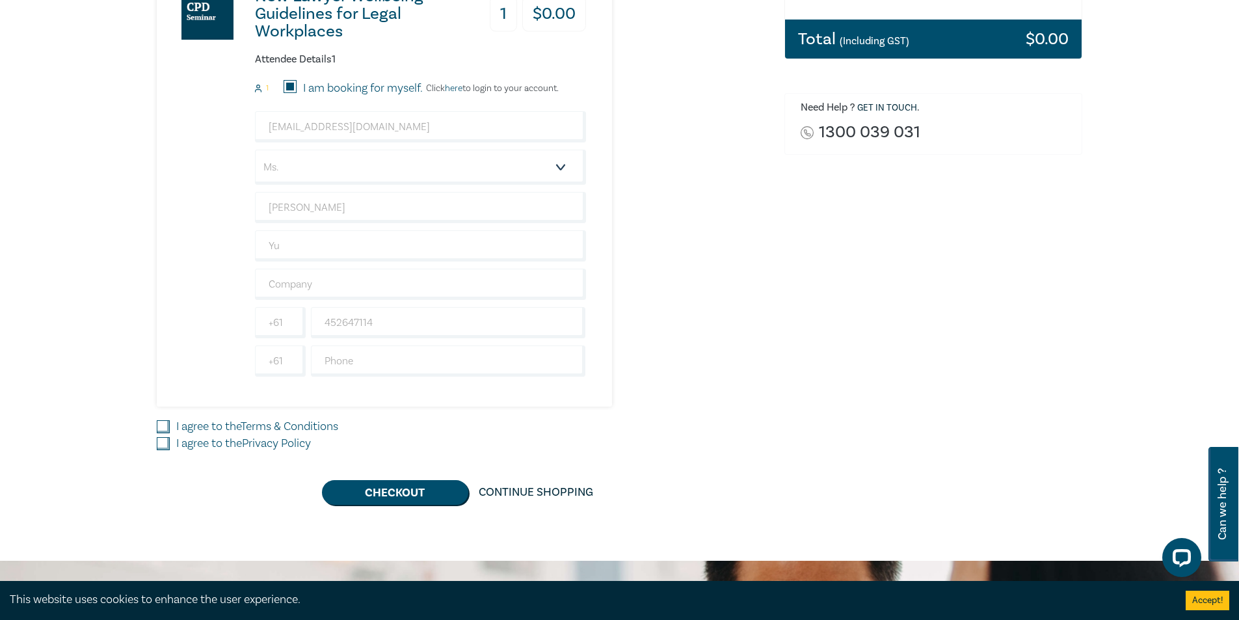
click at [161, 423] on input "I agree to the Terms & Conditions" at bounding box center [163, 426] width 13 height 13
checkbox input "true"
click at [166, 448] on input "I agree to the Privacy Policy" at bounding box center [163, 443] width 13 height 13
checkbox input "true"
click at [377, 495] on button "Checkout" at bounding box center [395, 492] width 146 height 25
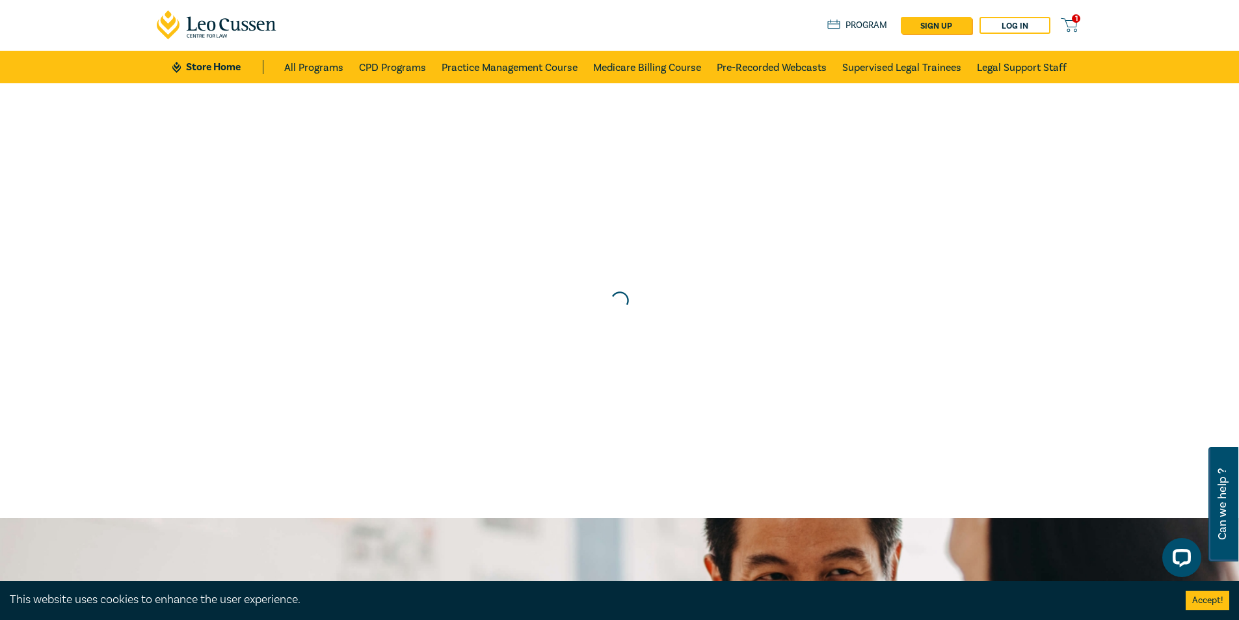
scroll to position [0, 0]
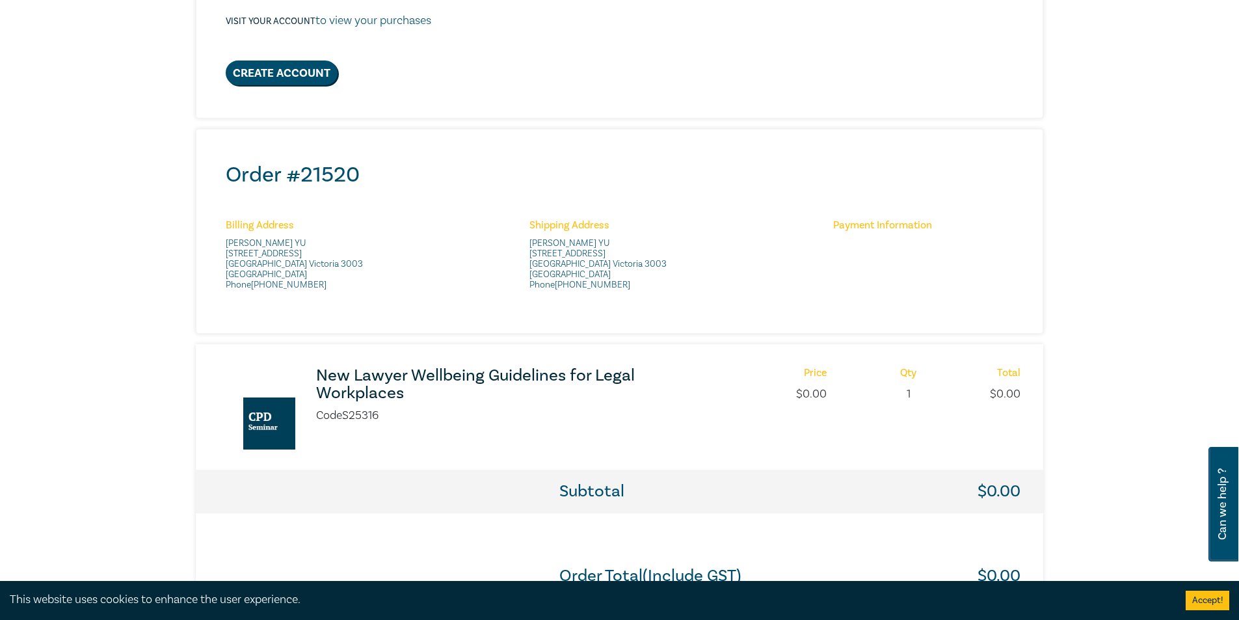
scroll to position [455, 0]
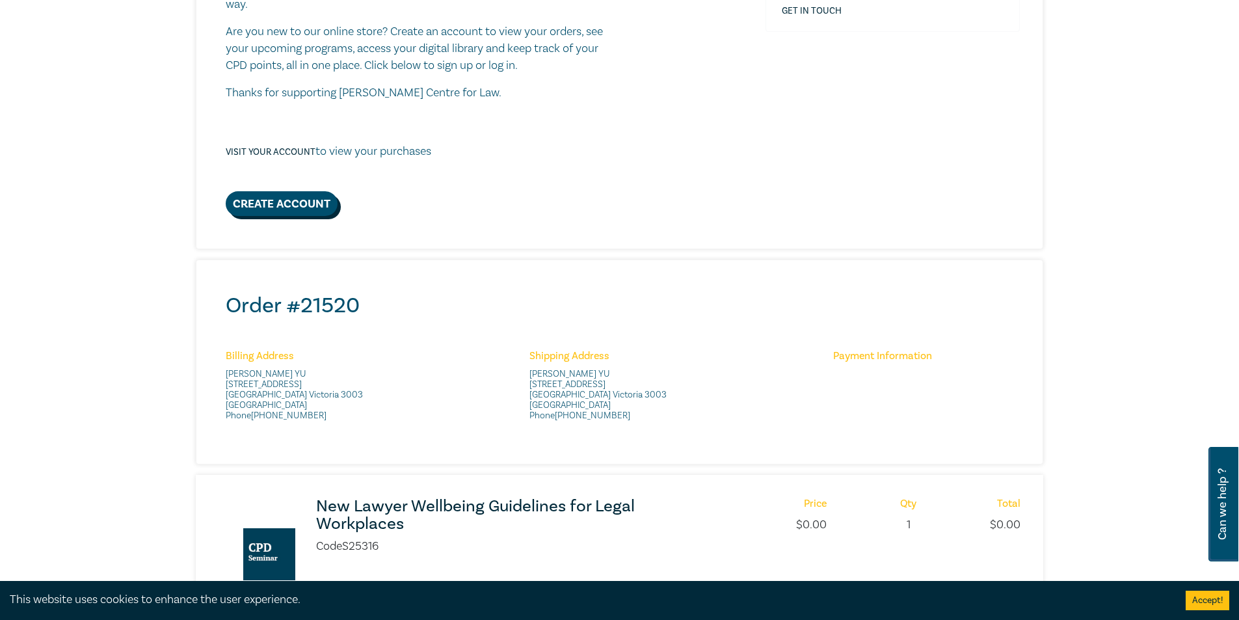
click at [303, 209] on link "Create Account" at bounding box center [282, 203] width 112 height 25
select select "AU"
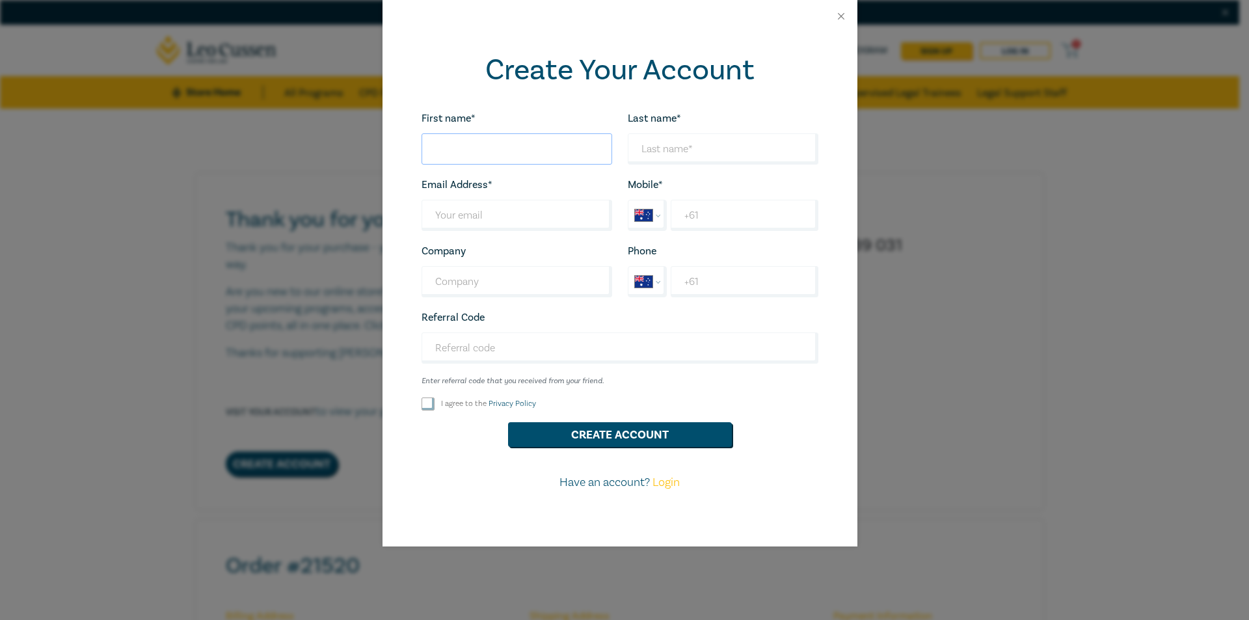
click at [511, 140] on input "First name*" at bounding box center [517, 148] width 191 height 31
type input "Alice"
type input "Yu"
type input "bowie7266@gmail.com"
click at [748, 209] on input "+61" at bounding box center [744, 215] width 147 height 31
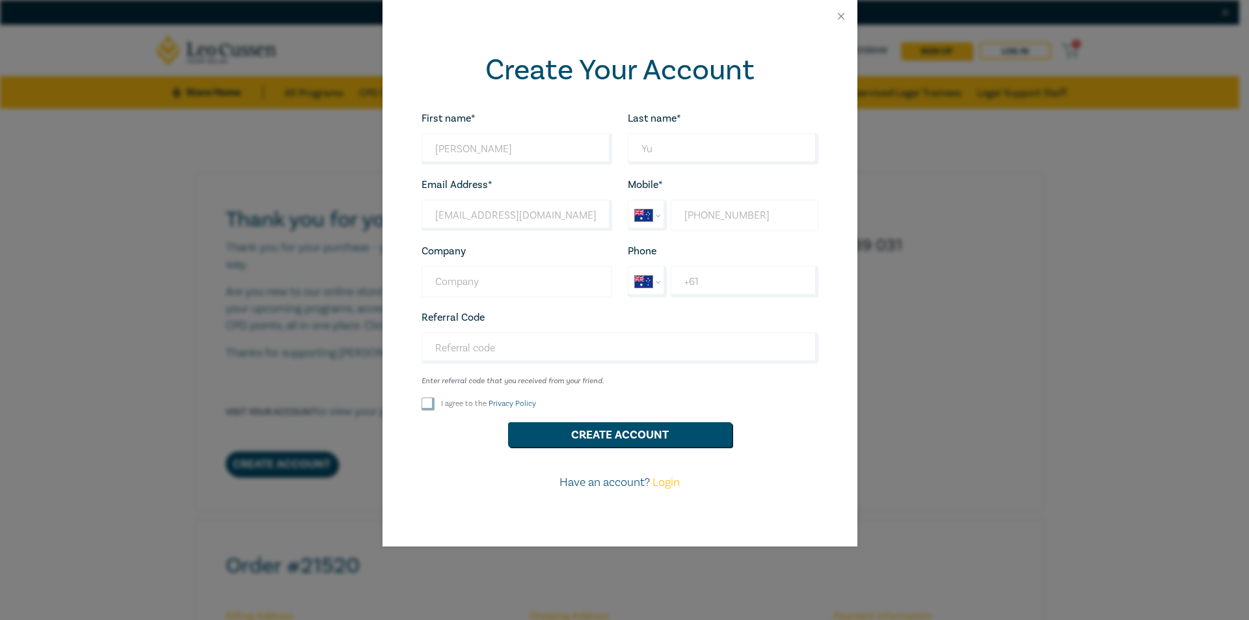
type input "+61 452 647 114"
click at [534, 280] on input "Company" at bounding box center [517, 281] width 191 height 31
click at [700, 280] on input "+61" at bounding box center [744, 281] width 147 height 31
click at [430, 401] on input "I agree to the Privacy Policy" at bounding box center [428, 404] width 13 height 13
checkbox input "true"
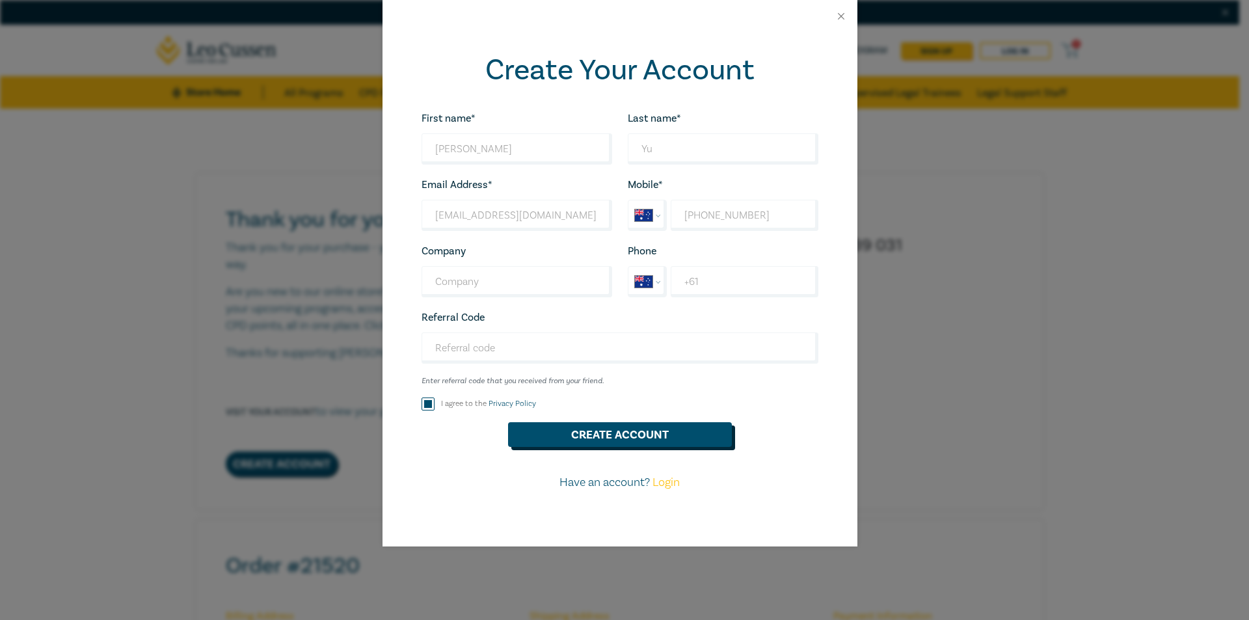
click at [550, 422] on button "Create Account" at bounding box center [620, 434] width 224 height 25
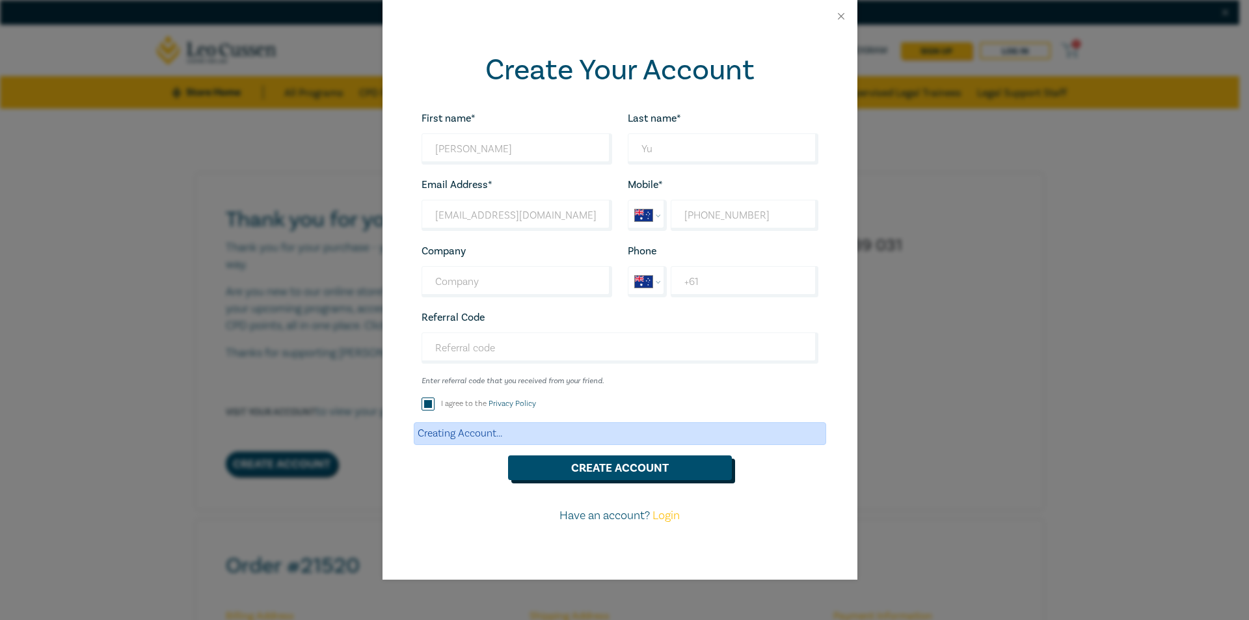
click at [574, 464] on button "Create Account" at bounding box center [620, 467] width 224 height 25
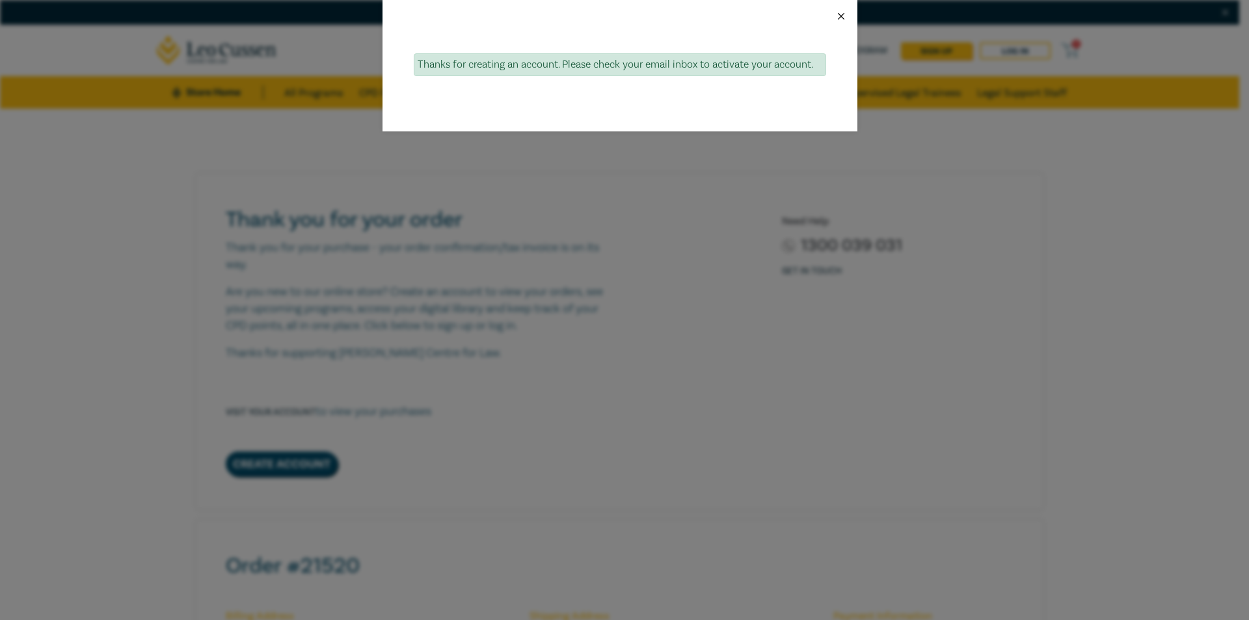
click at [840, 14] on button "Close" at bounding box center [841, 16] width 12 height 12
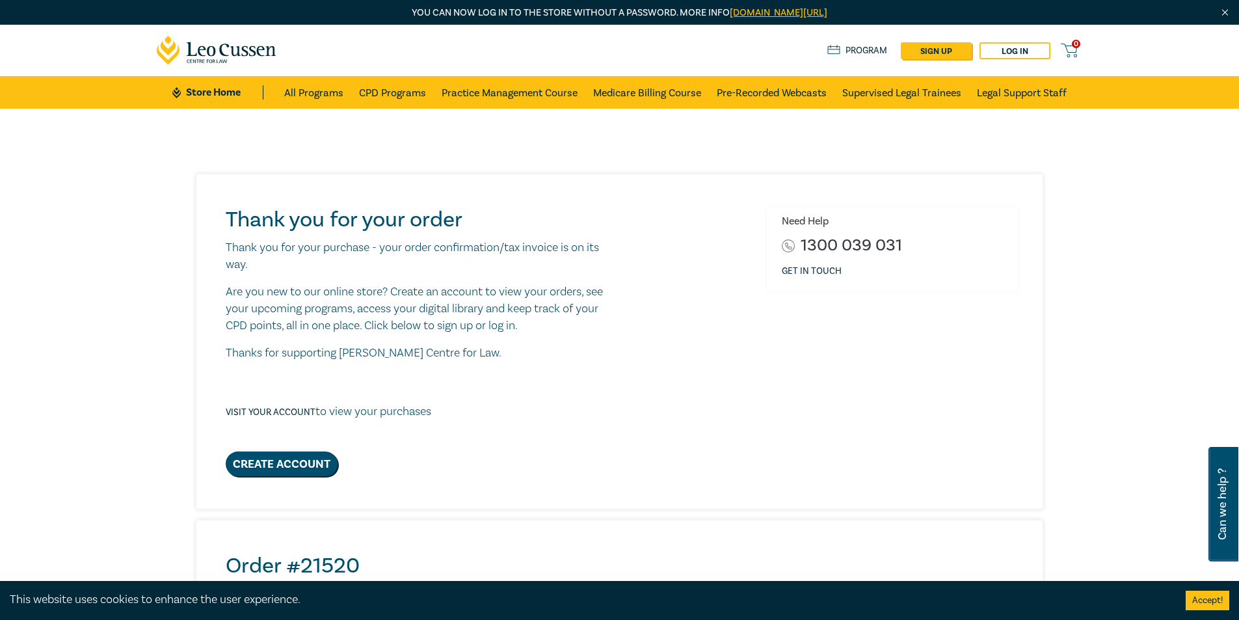
click at [858, 50] on link "Program" at bounding box center [858, 51] width 61 height 14
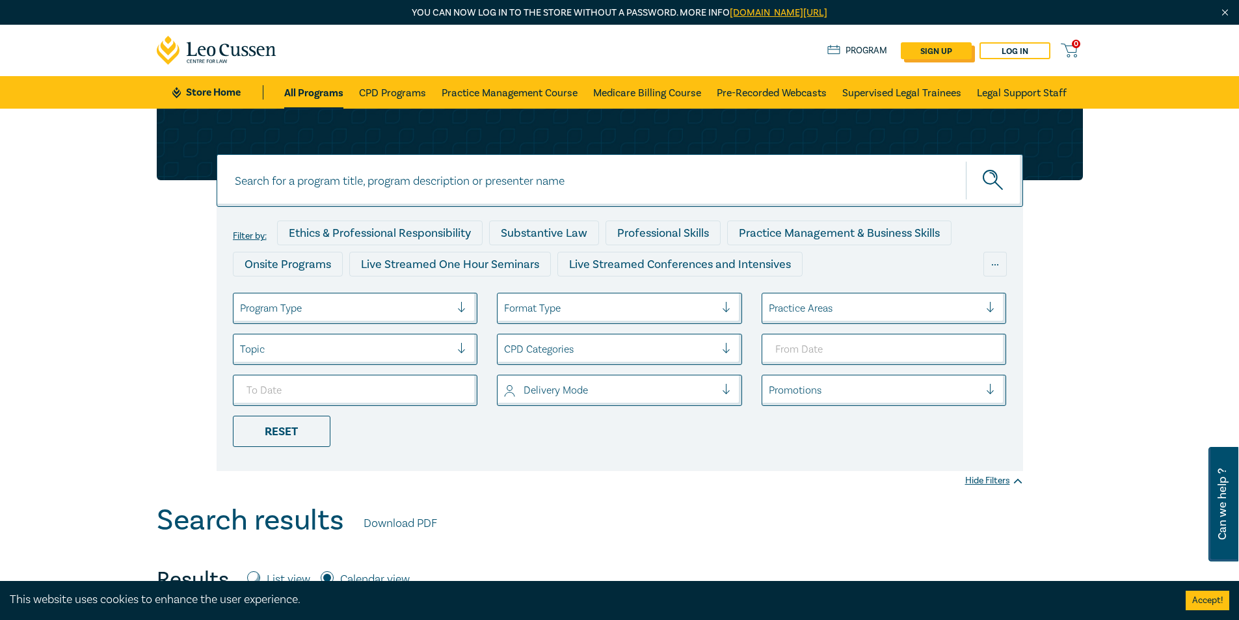
click at [921, 52] on link "sign up" at bounding box center [936, 50] width 71 height 17
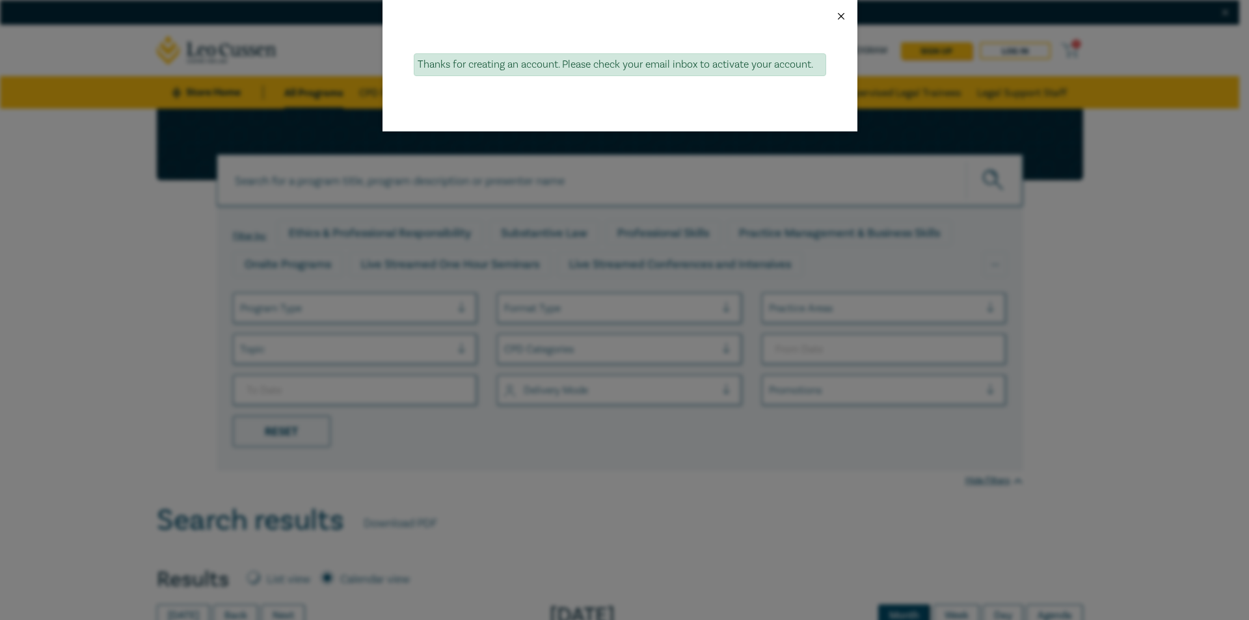
click at [844, 11] on button "Close" at bounding box center [841, 16] width 12 height 12
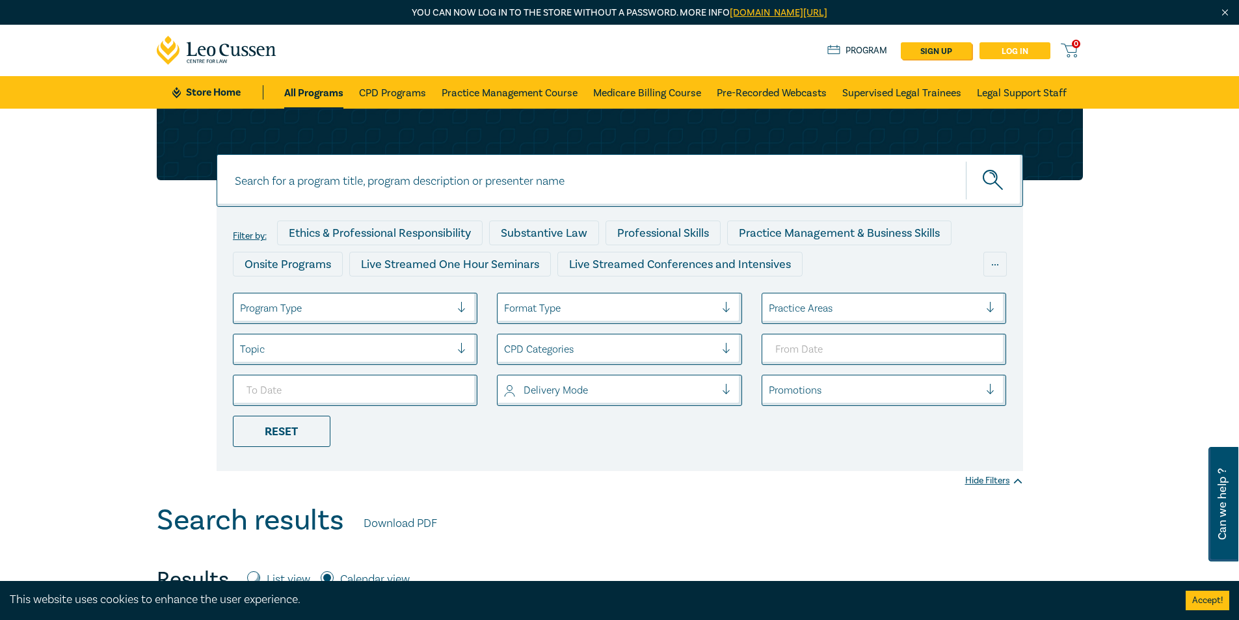
click at [1027, 44] on link "Log in" at bounding box center [1015, 50] width 71 height 17
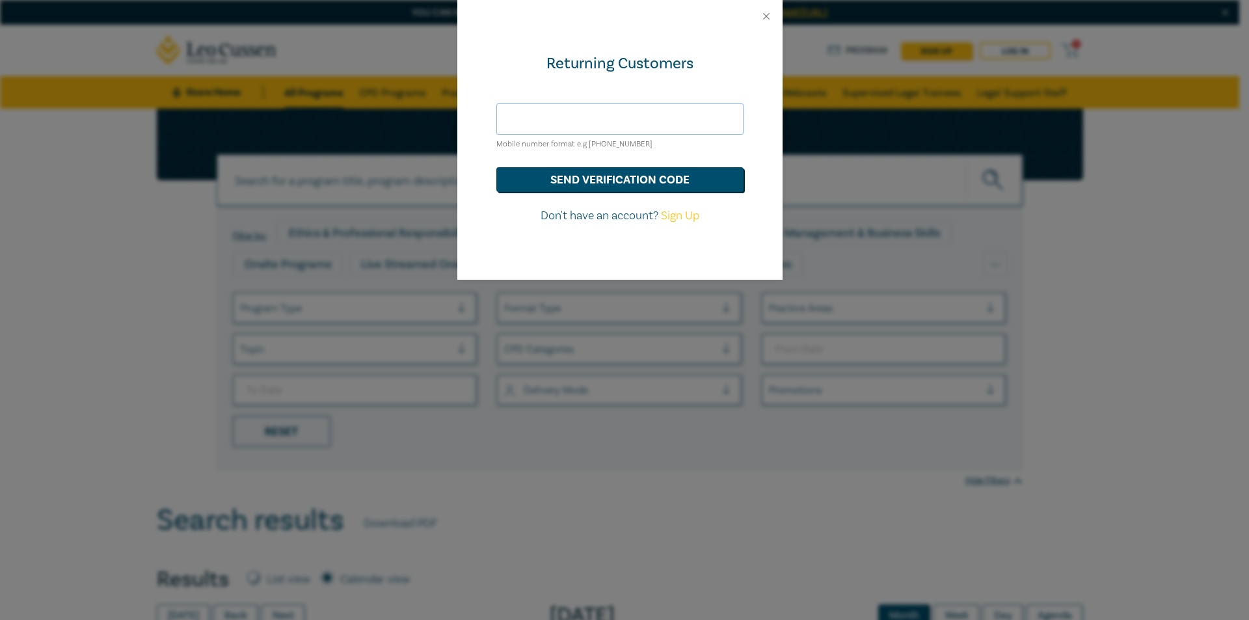
click at [664, 123] on input "text" at bounding box center [619, 118] width 247 height 31
type input "b"
click at [617, 172] on button "send verification code" at bounding box center [619, 179] width 247 height 25
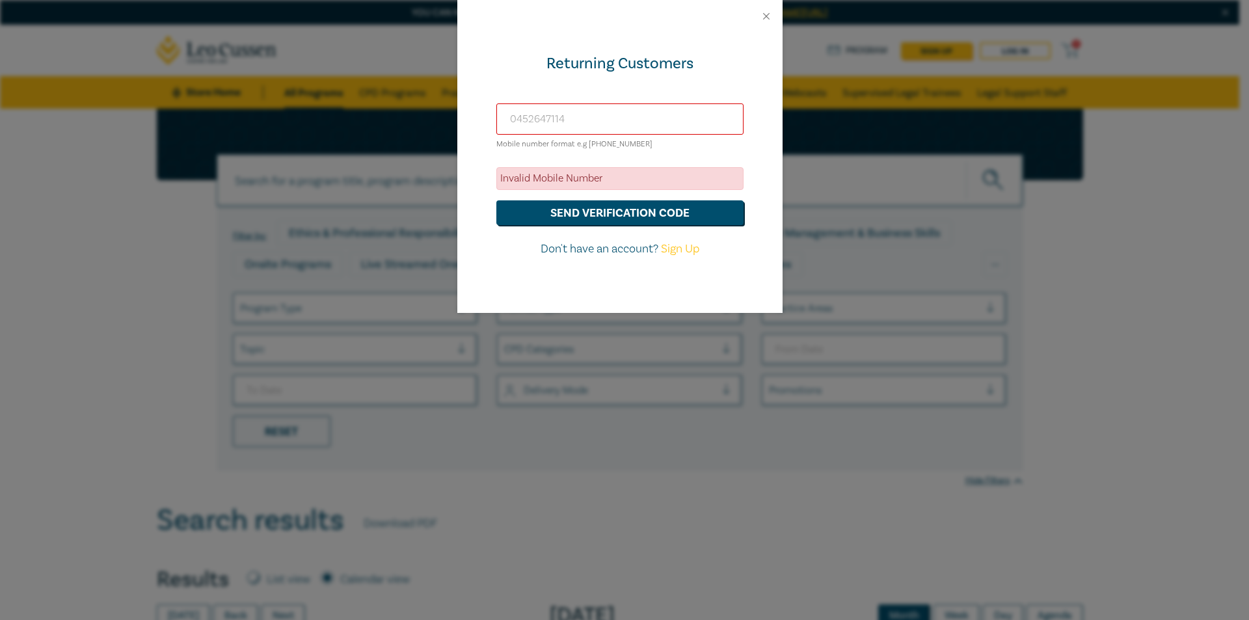
click at [513, 121] on input "0452647114" at bounding box center [619, 118] width 247 height 31
type input "+61452647114"
click at [599, 214] on button "send verification code" at bounding box center [619, 212] width 247 height 25
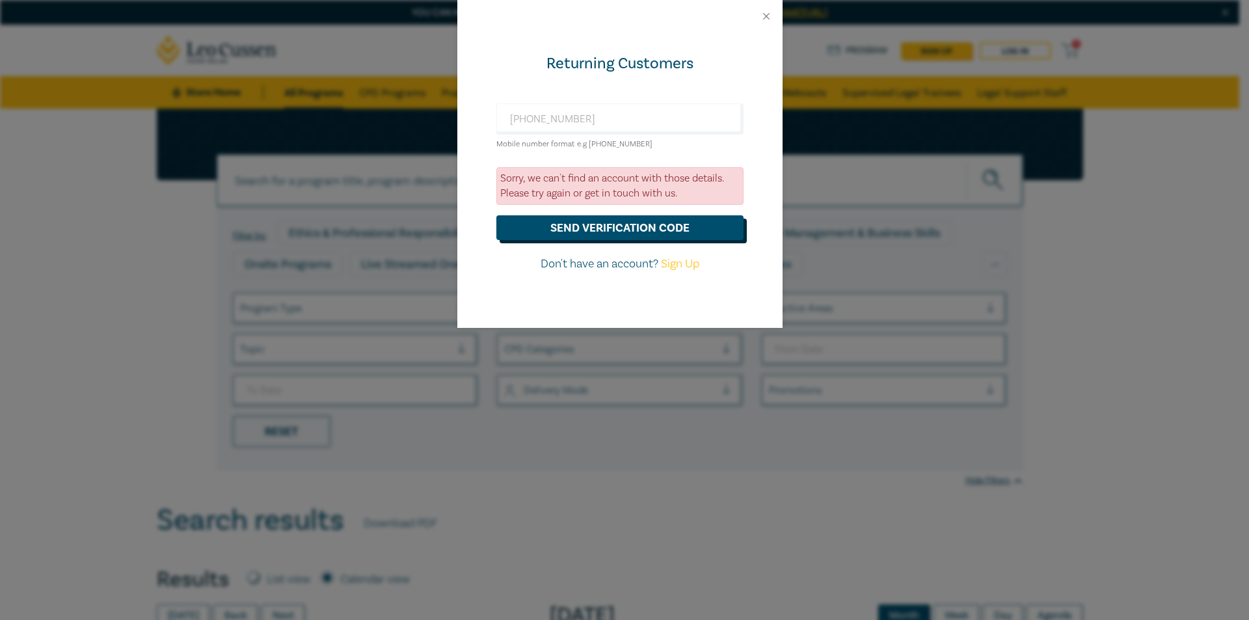
click at [588, 216] on button "send verification code" at bounding box center [619, 227] width 247 height 25
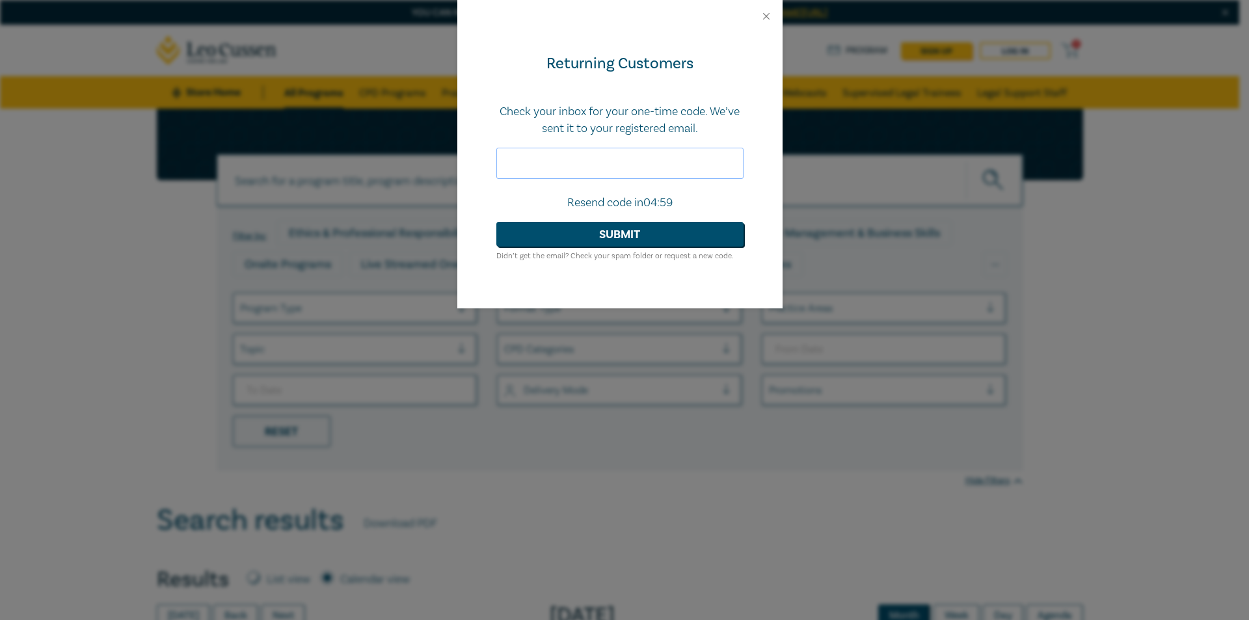
click at [609, 171] on input "text" at bounding box center [619, 163] width 247 height 31
type input "638522"
click at [645, 228] on button "Submit" at bounding box center [619, 234] width 247 height 25
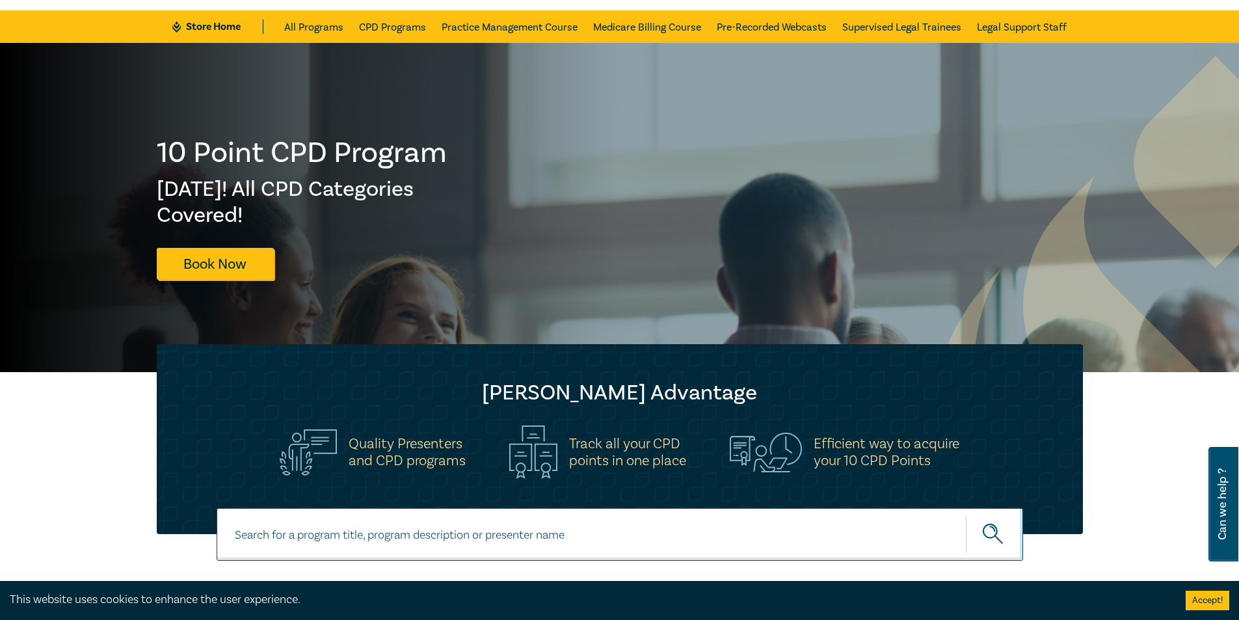
scroll to position [65, 0]
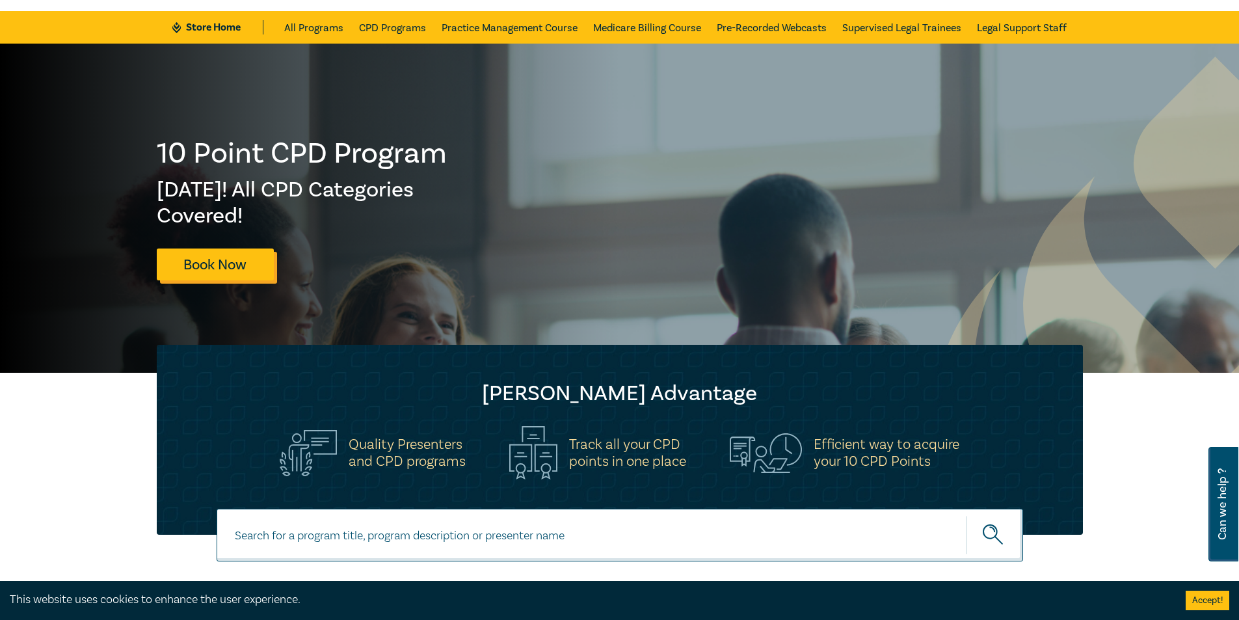
click at [254, 273] on link "Book Now" at bounding box center [215, 265] width 117 height 32
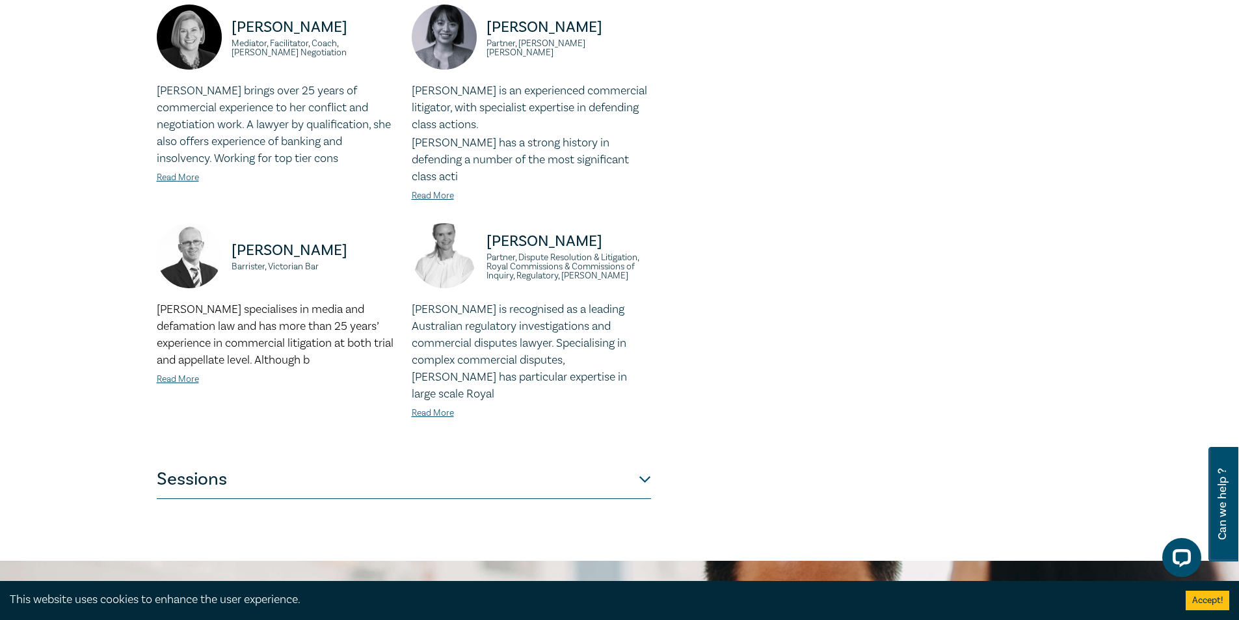
click at [436, 460] on button "Sessions" at bounding box center [404, 479] width 494 height 39
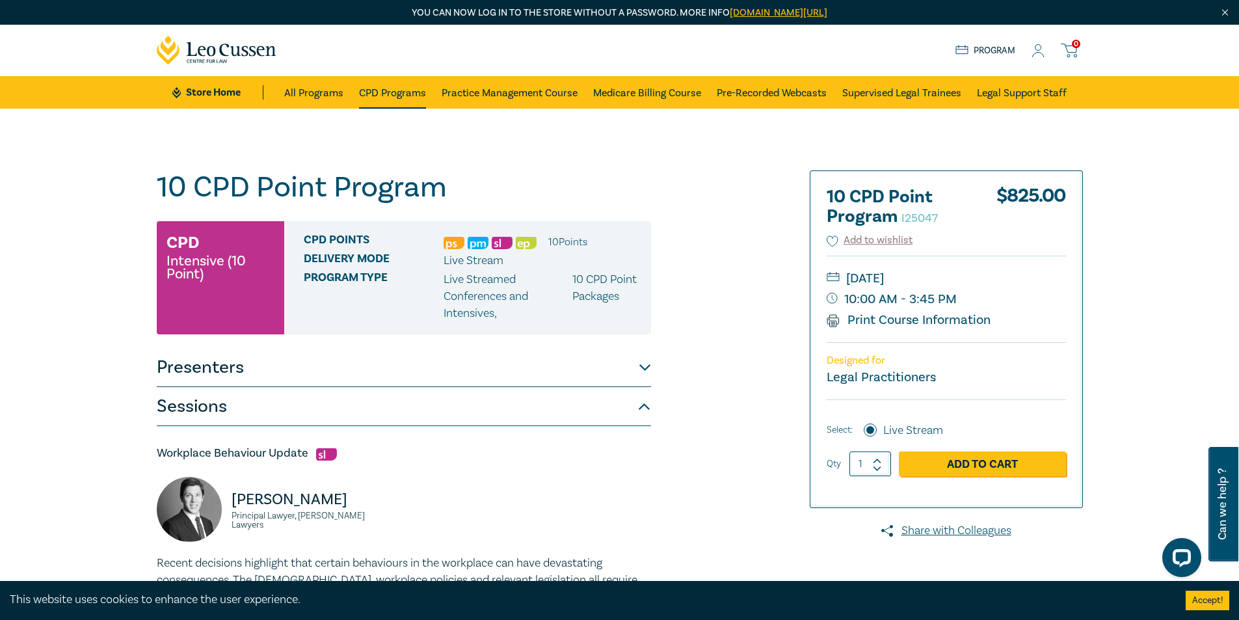
click at [394, 100] on link "CPD Programs" at bounding box center [392, 92] width 67 height 33
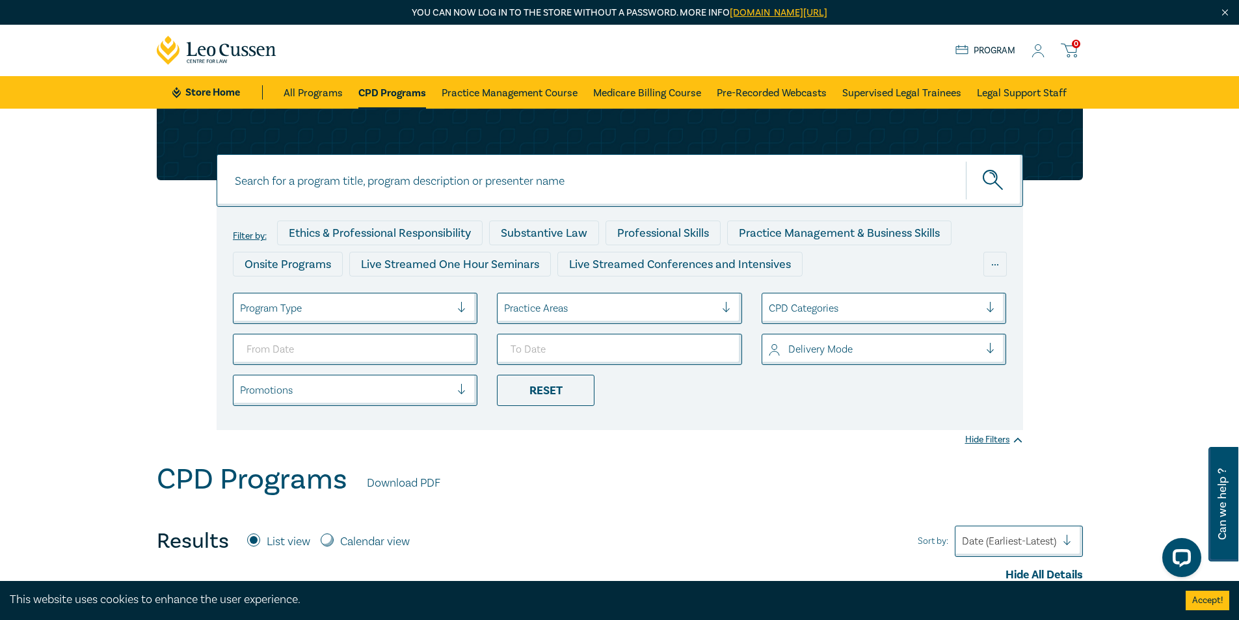
click at [402, 188] on input at bounding box center [620, 180] width 807 height 53
type input "Conveyance"
click at [966, 161] on button "submit" at bounding box center [994, 181] width 57 height 40
click at [762, 88] on link "Pre-Recorded Webcasts" at bounding box center [772, 92] width 110 height 33
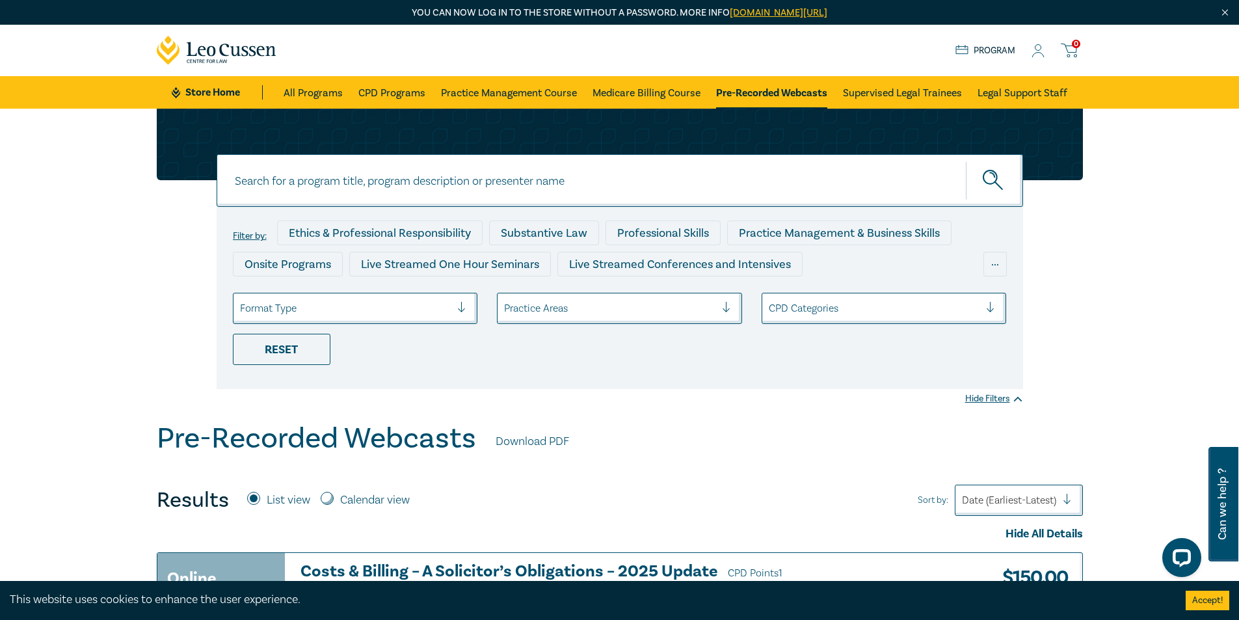
click at [518, 191] on input at bounding box center [620, 180] width 807 height 53
type input "o"
click at [983, 184] on icon "submit" at bounding box center [994, 181] width 23 height 23
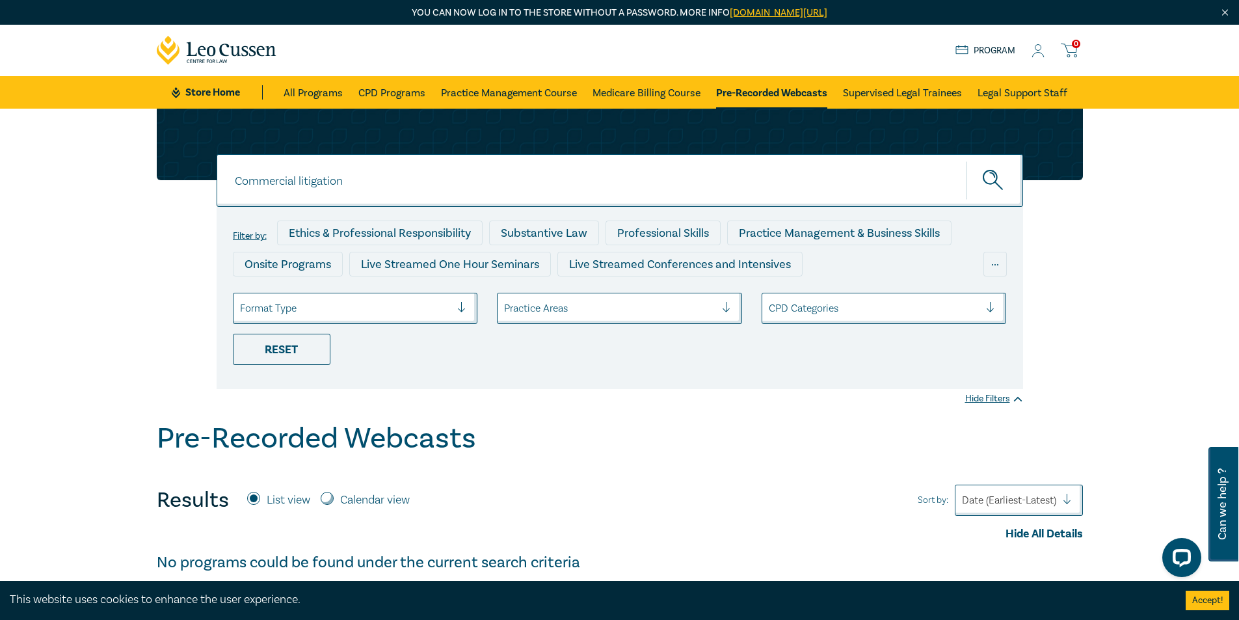
drag, startPoint x: 295, startPoint y: 176, endPoint x: 199, endPoint y: 169, distance: 96.6
click at [206, 170] on div "Commercial litigation Commercial litigation Filter by: Ethics & Professional Re…" at bounding box center [620, 249] width 942 height 280
click at [966, 161] on button "submit" at bounding box center [994, 181] width 57 height 40
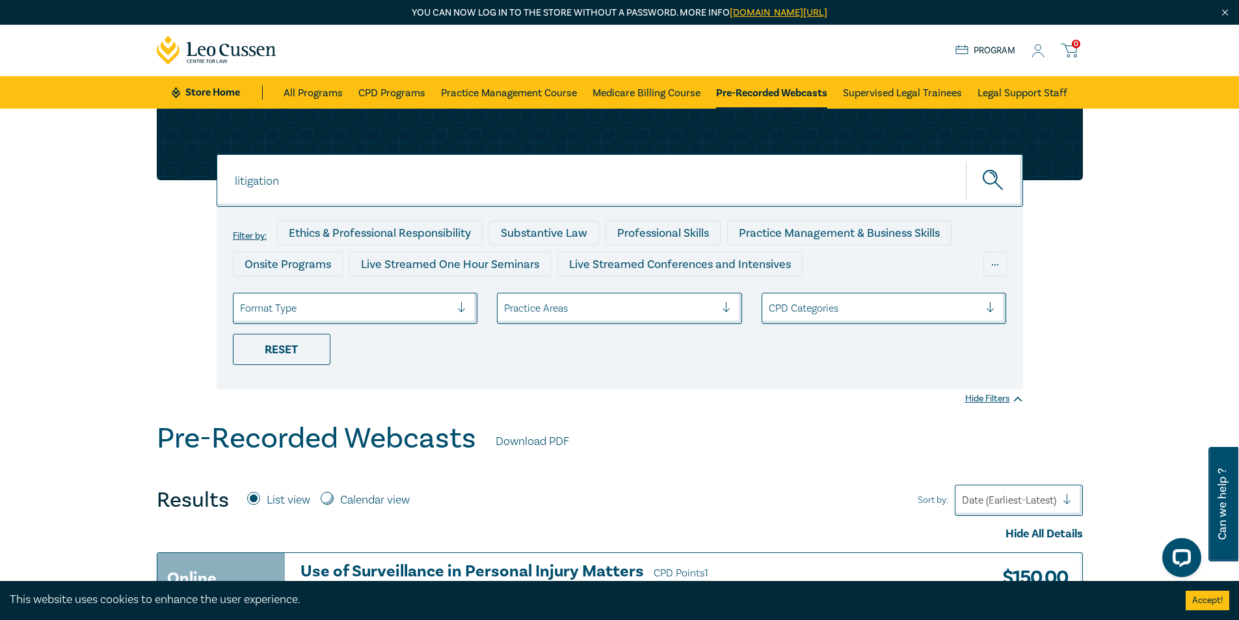
click at [996, 187] on icon "submit" at bounding box center [994, 181] width 23 height 23
click at [236, 180] on input "litigation" at bounding box center [620, 180] width 807 height 53
type input "litigation"
click at [991, 186] on icon "submit" at bounding box center [994, 181] width 23 height 23
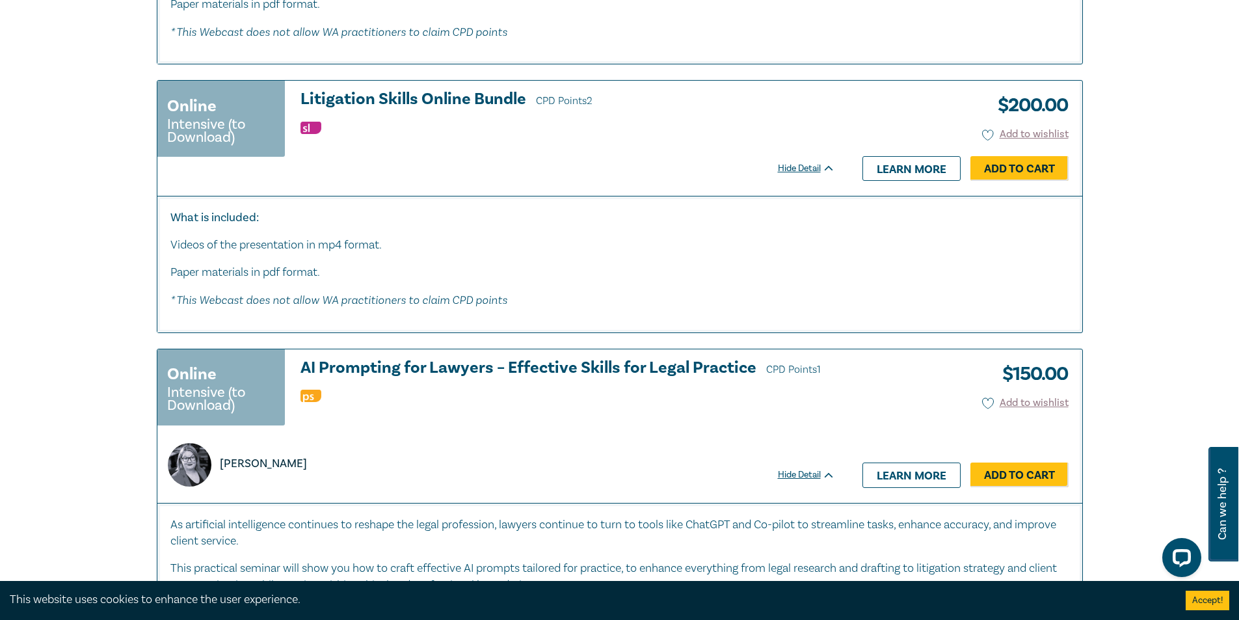
scroll to position [2993, 0]
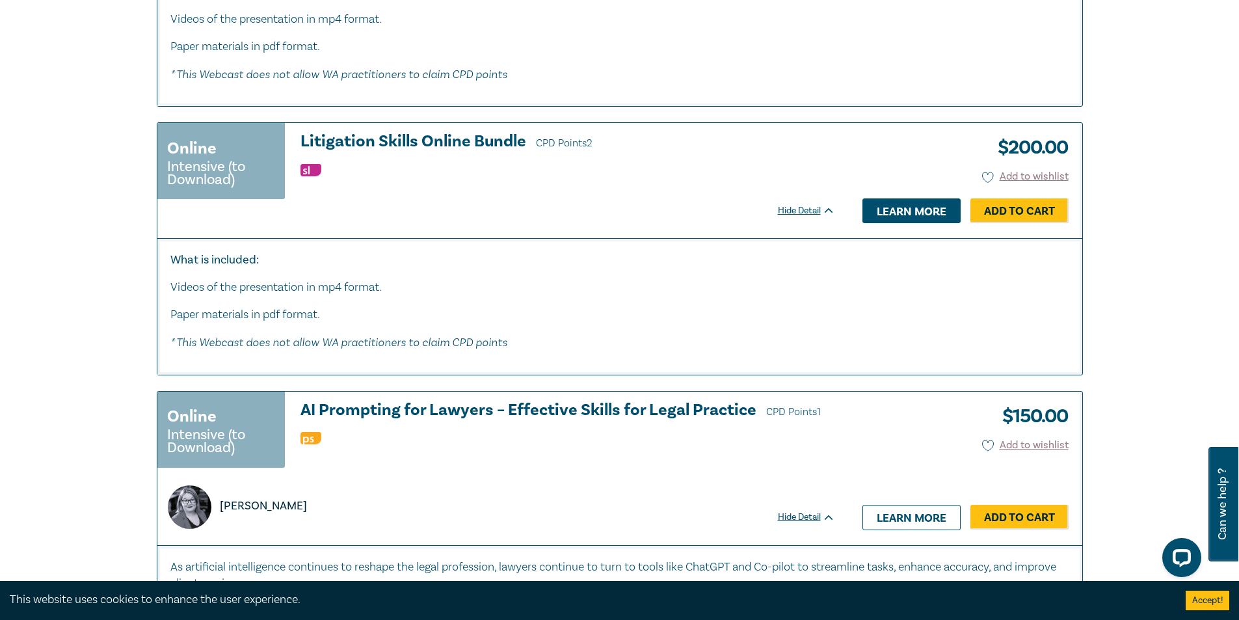
click at [889, 214] on link "Learn more" at bounding box center [912, 210] width 98 height 25
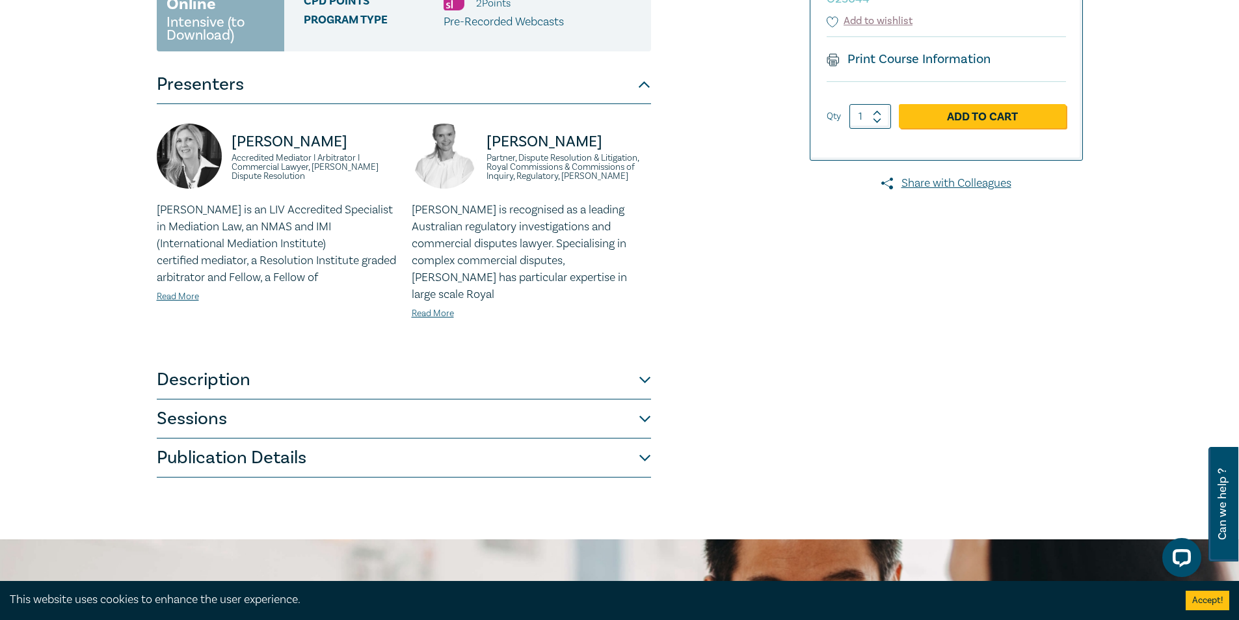
scroll to position [260, 0]
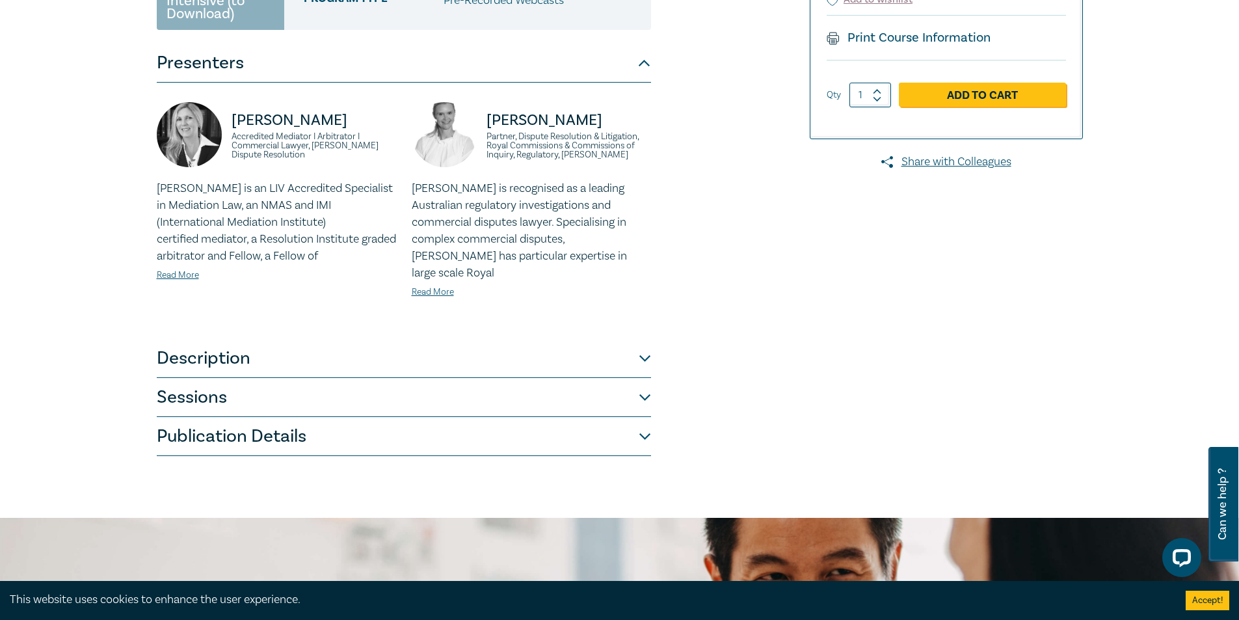
click at [401, 339] on button "Description" at bounding box center [404, 358] width 494 height 39
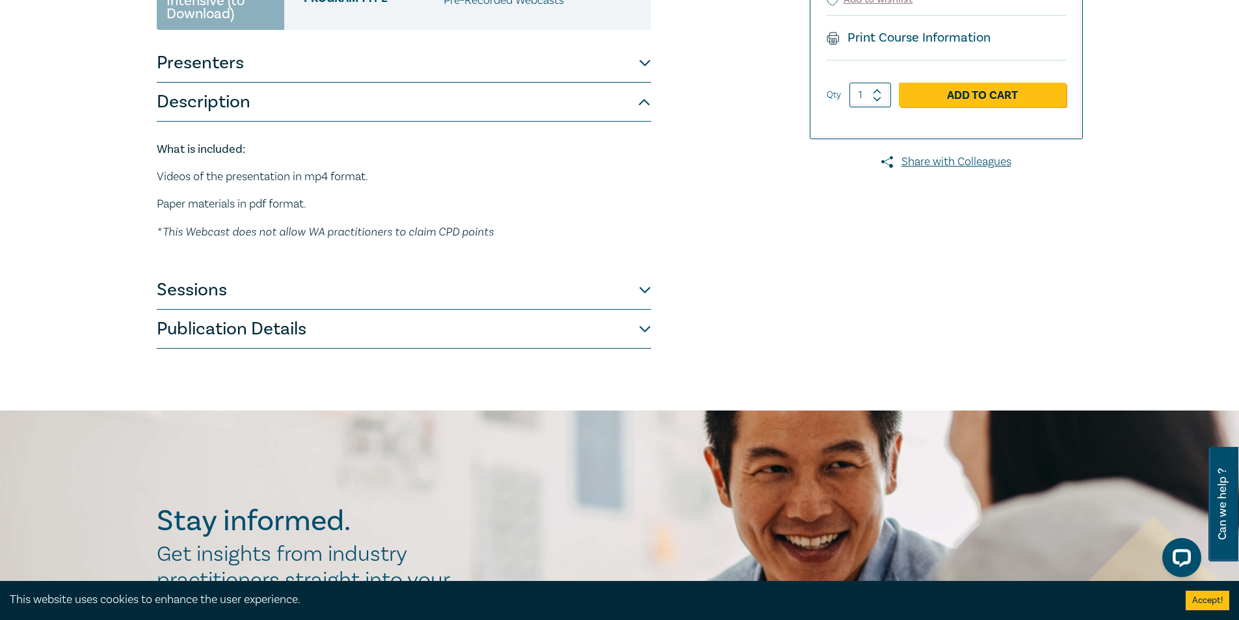
click at [368, 295] on button "Sessions" at bounding box center [404, 290] width 494 height 39
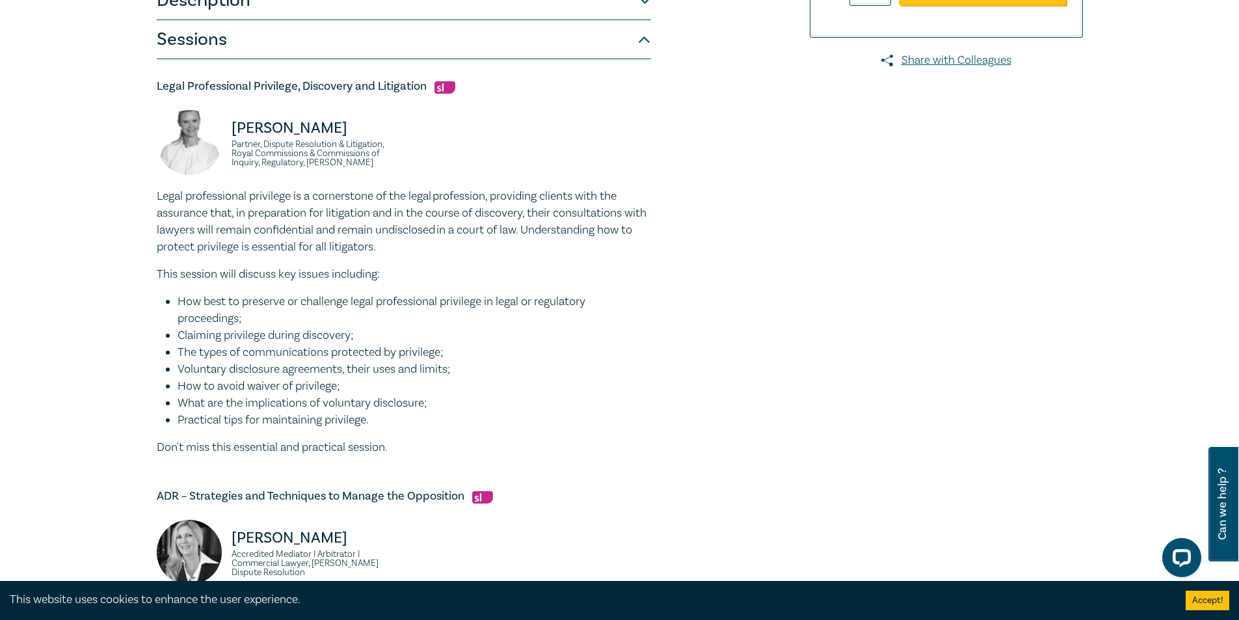
scroll to position [390, 0]
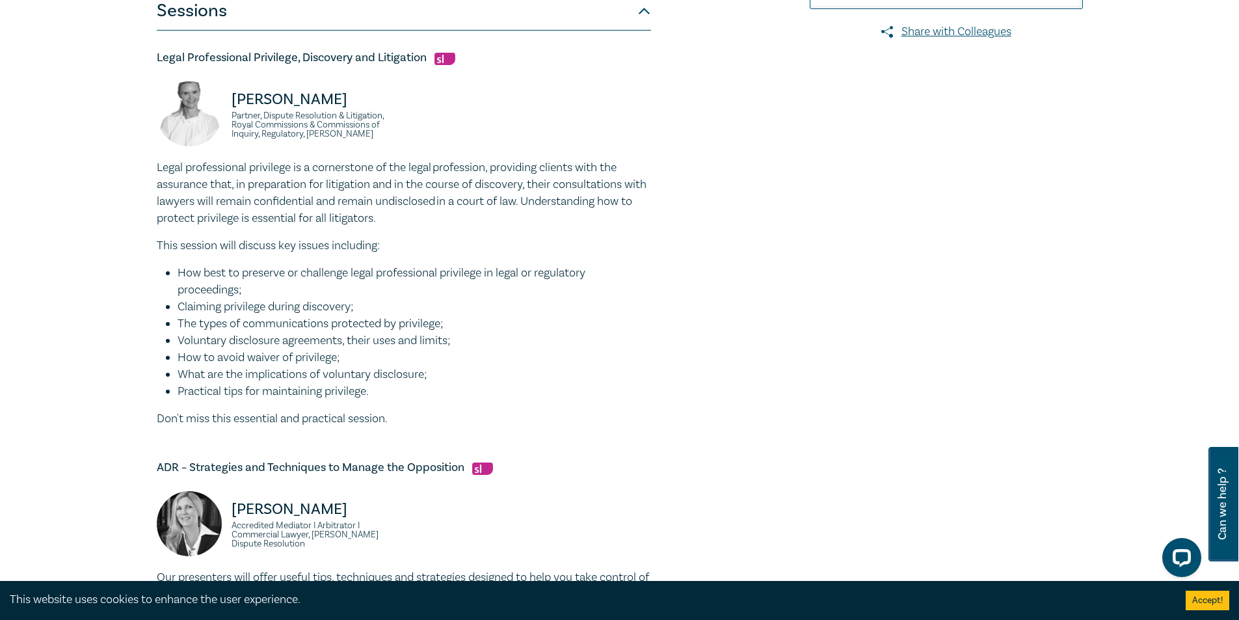
drag, startPoint x: 259, startPoint y: 274, endPoint x: 435, endPoint y: 293, distance: 176.7
click at [435, 293] on li "How best to preserve or challenge legal professional privilege in legal or regu…" at bounding box center [415, 282] width 474 height 34
click at [412, 300] on li "Claiming privilege during discovery;" at bounding box center [415, 307] width 474 height 17
drag, startPoint x: 211, startPoint y: 304, endPoint x: 353, endPoint y: 312, distance: 142.1
click at [353, 312] on li "Claiming privilege during discovery;" at bounding box center [415, 307] width 474 height 17
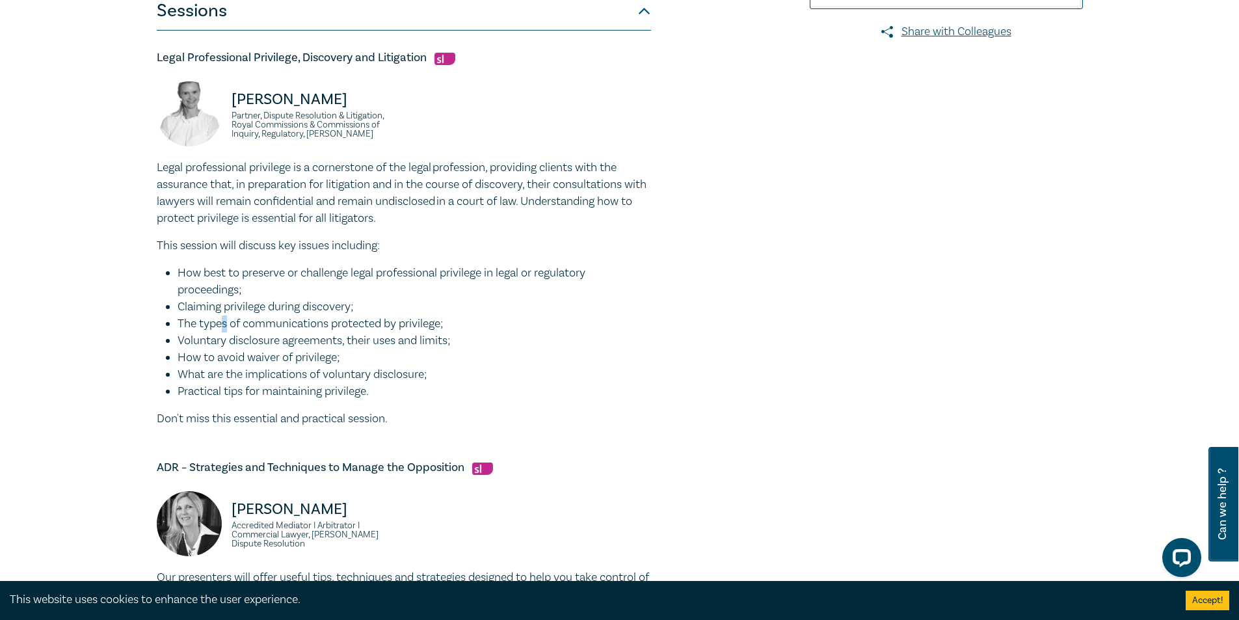
click at [225, 316] on li "The types of communications protected by privilege;" at bounding box center [415, 324] width 474 height 17
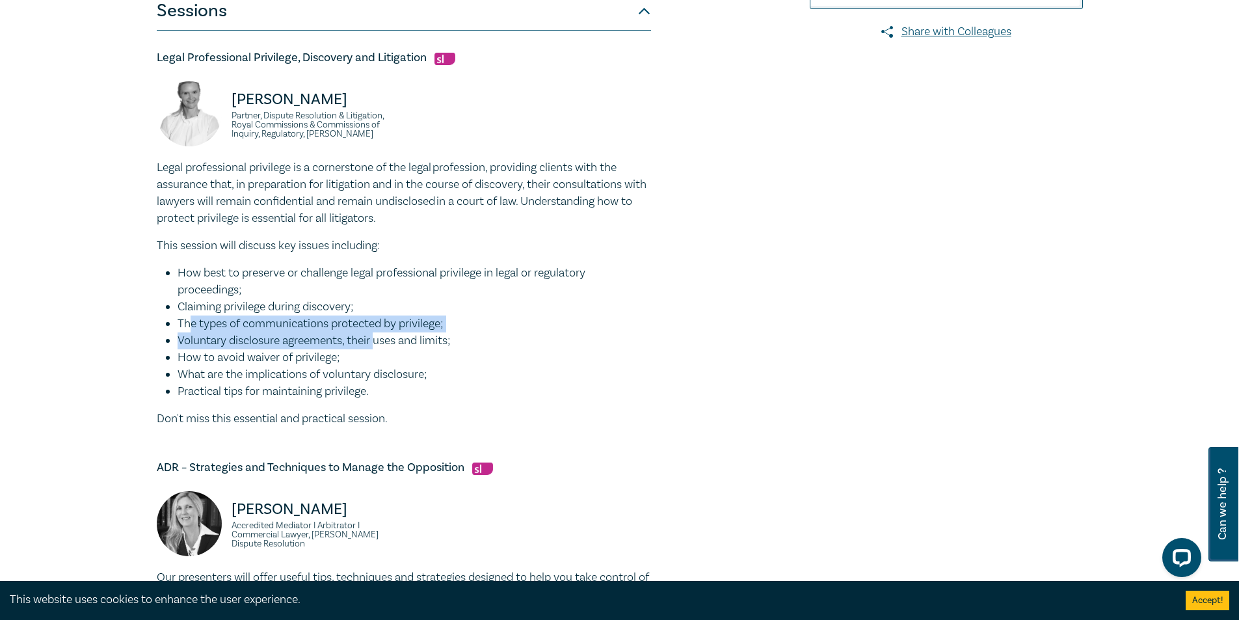
drag, startPoint x: 191, startPoint y: 318, endPoint x: 371, endPoint y: 342, distance: 181.7
click at [377, 341] on ul "How best to preserve or challenge legal professional privilege in legal or regu…" at bounding box center [404, 332] width 494 height 135
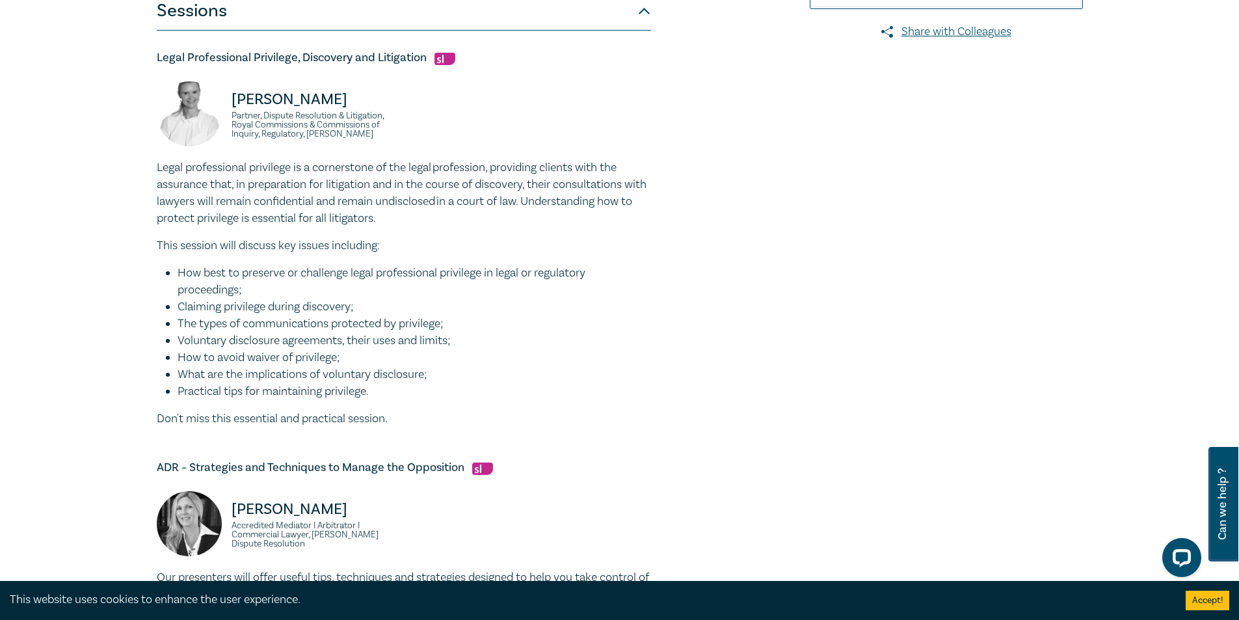
click at [323, 375] on li "What are the implications of voluntary disclosure;" at bounding box center [415, 374] width 474 height 17
drag, startPoint x: 390, startPoint y: 389, endPoint x: 165, endPoint y: 258, distance: 260.3
click at [165, 258] on div "Legal professional privilege is a cornerstone of the legal profession, providin…" at bounding box center [404, 293] width 494 height 268
